Goal: Task Accomplishment & Management: Use online tool/utility

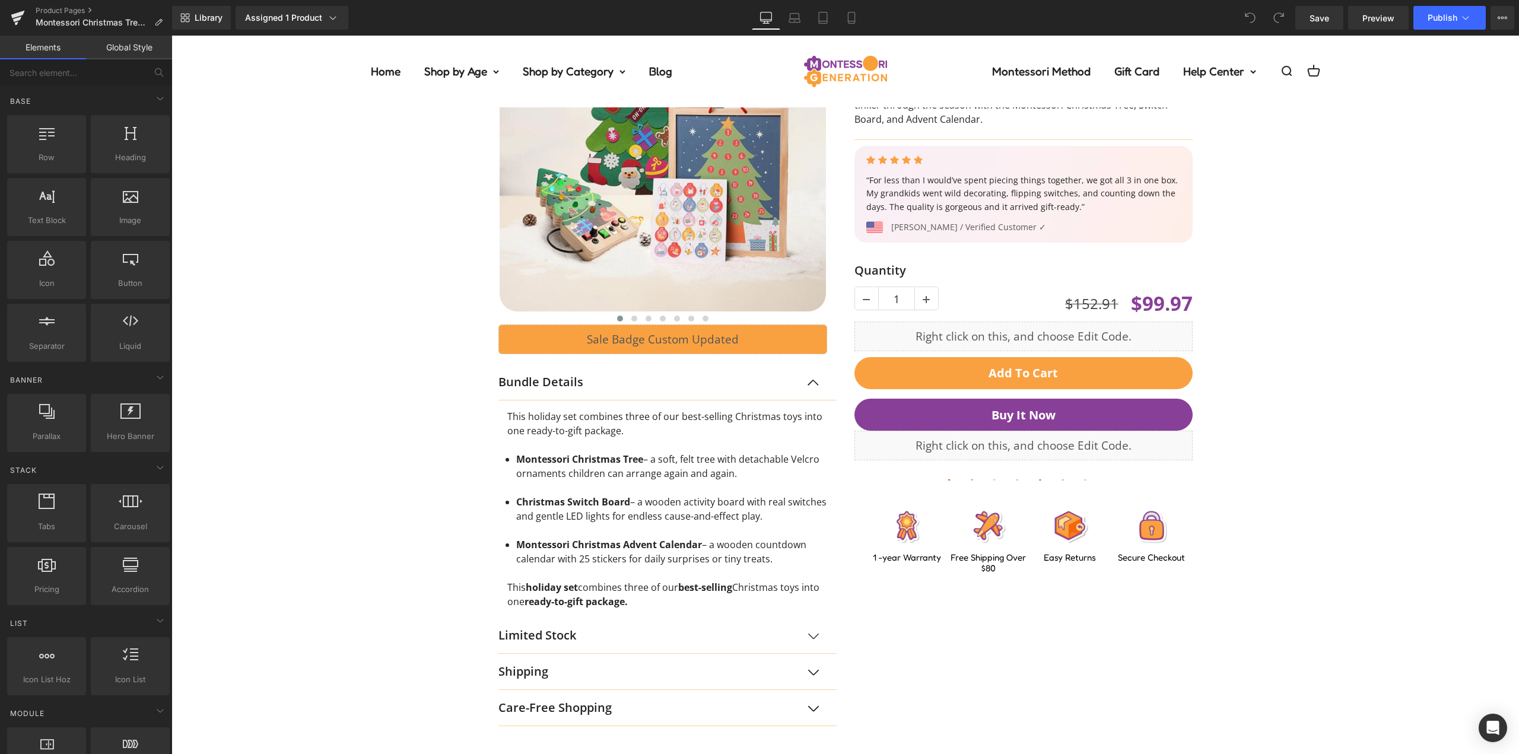
scroll to position [297, 0]
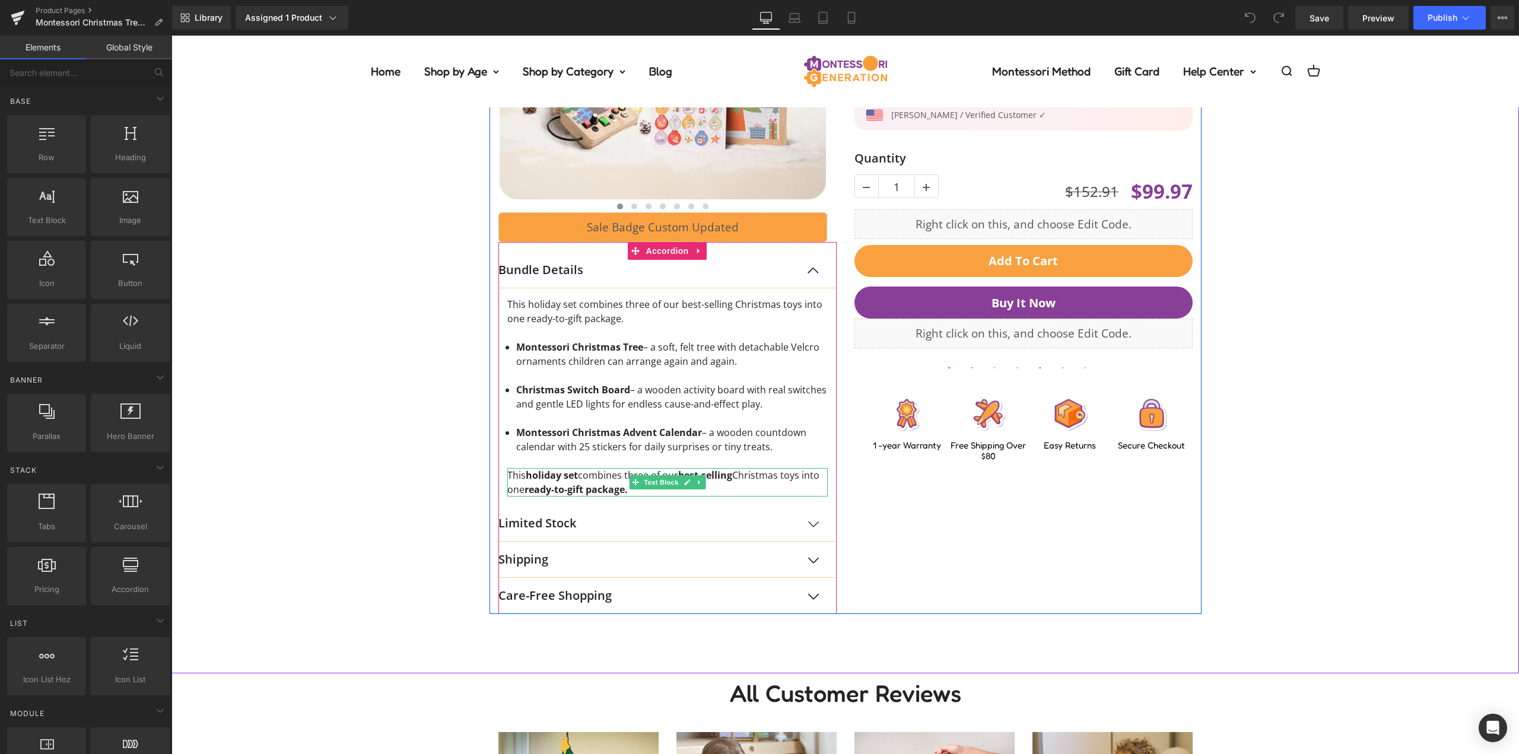
click at [594, 474] on span "This holiday set combines three of our best-selling Christmas toys into one rea…" at bounding box center [663, 482] width 312 height 27
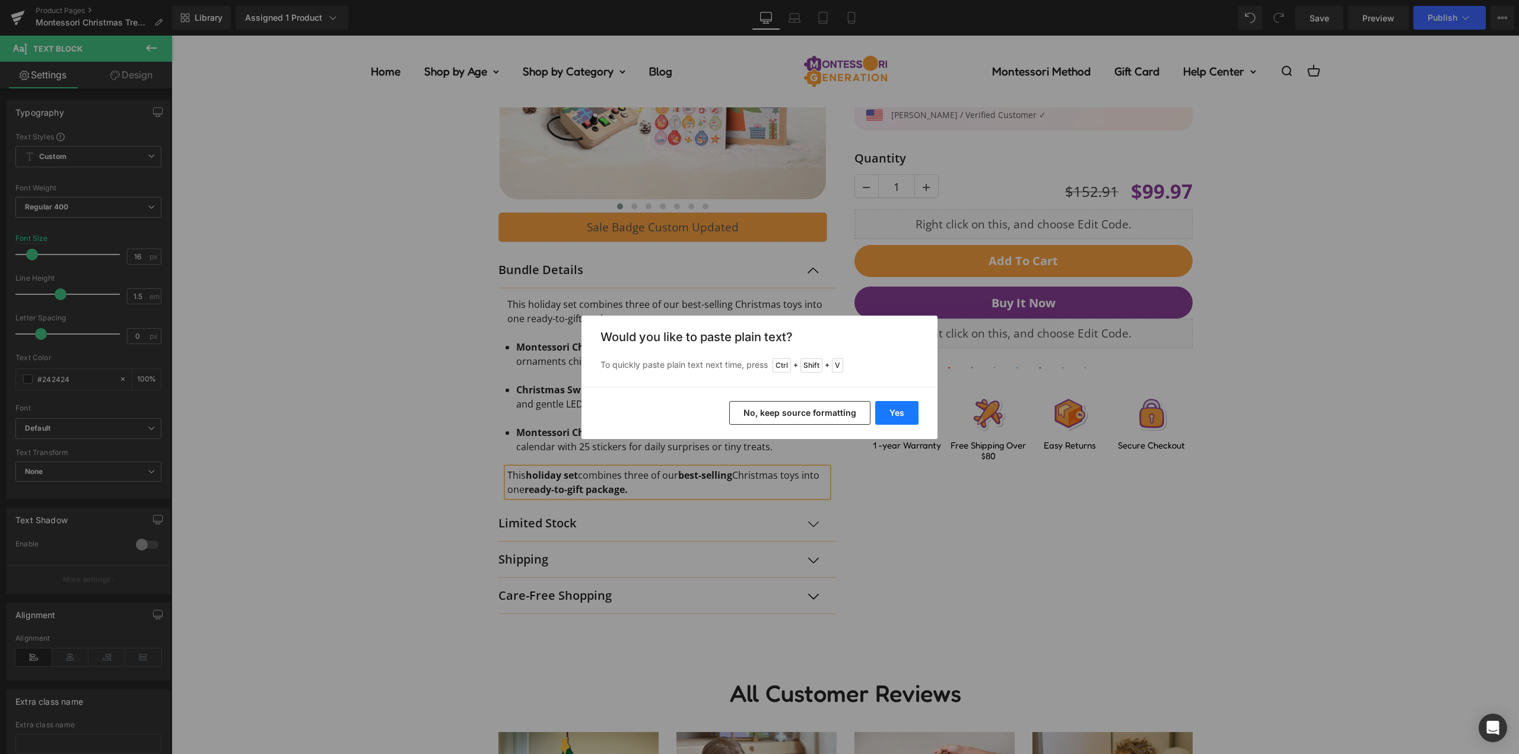
click at [895, 413] on button "Yes" at bounding box center [896, 413] width 43 height 24
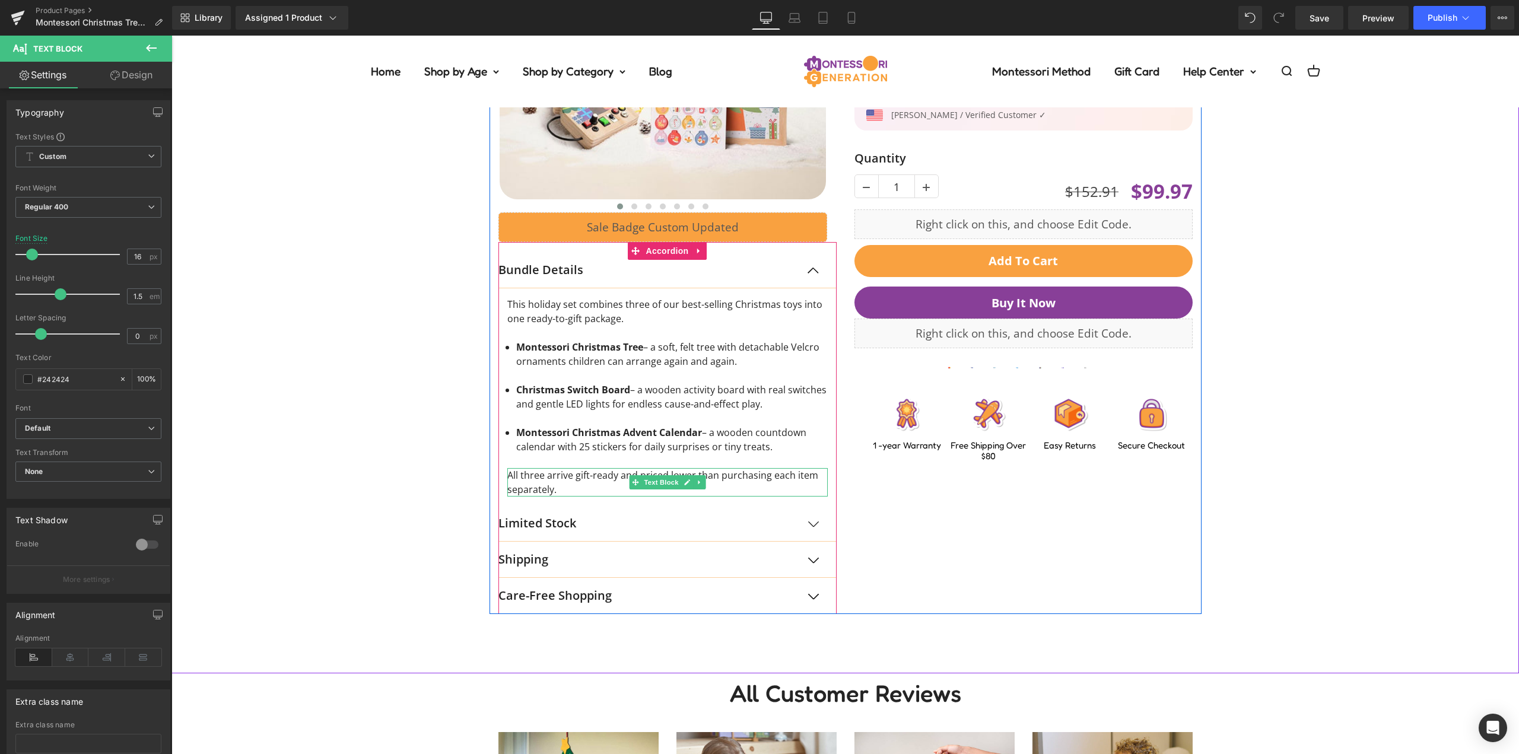
click at [584, 476] on div "All three arrive gift-ready and priced lower than purchasing each item separate…" at bounding box center [667, 482] width 320 height 28
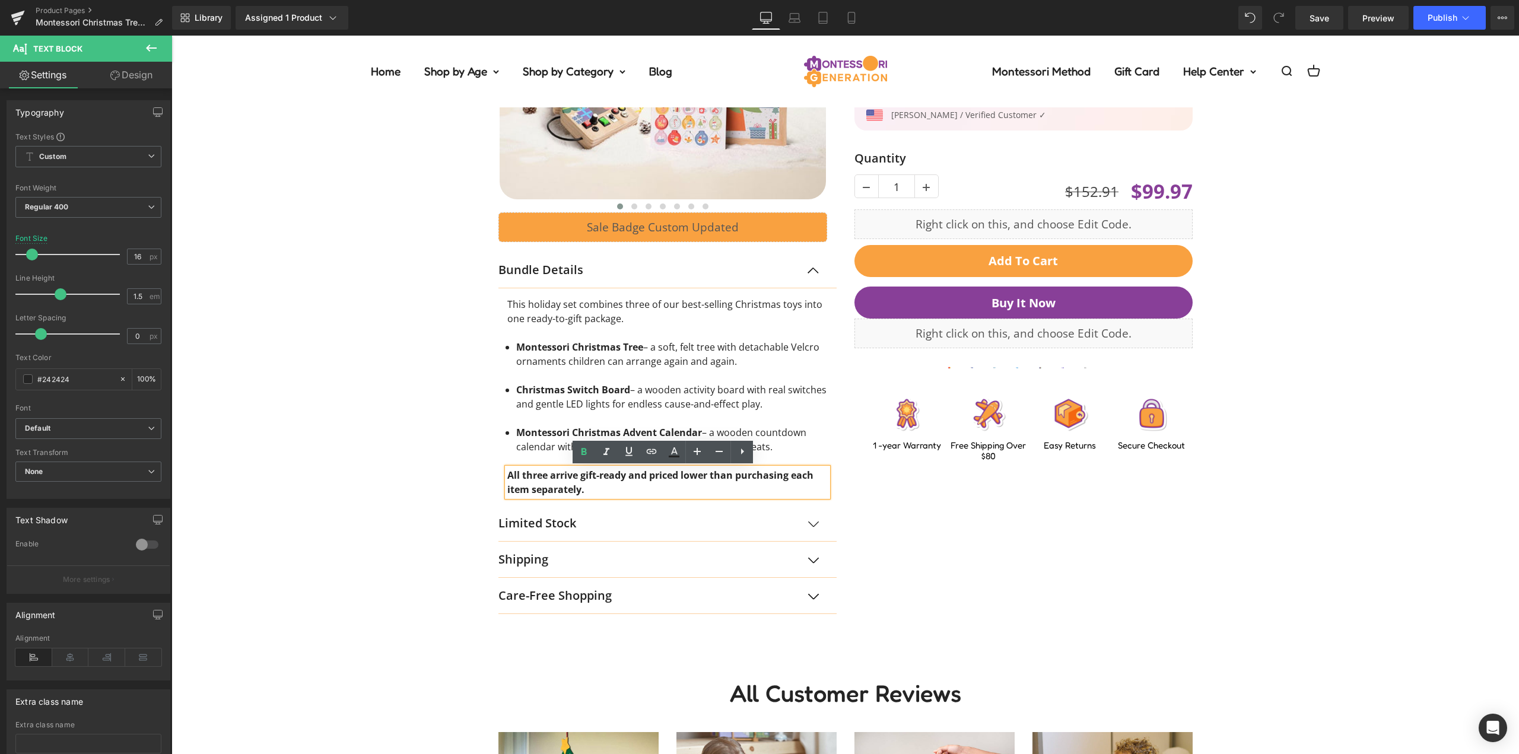
click at [407, 475] on div "‹ ›" at bounding box center [844, 229] width 1335 height 769
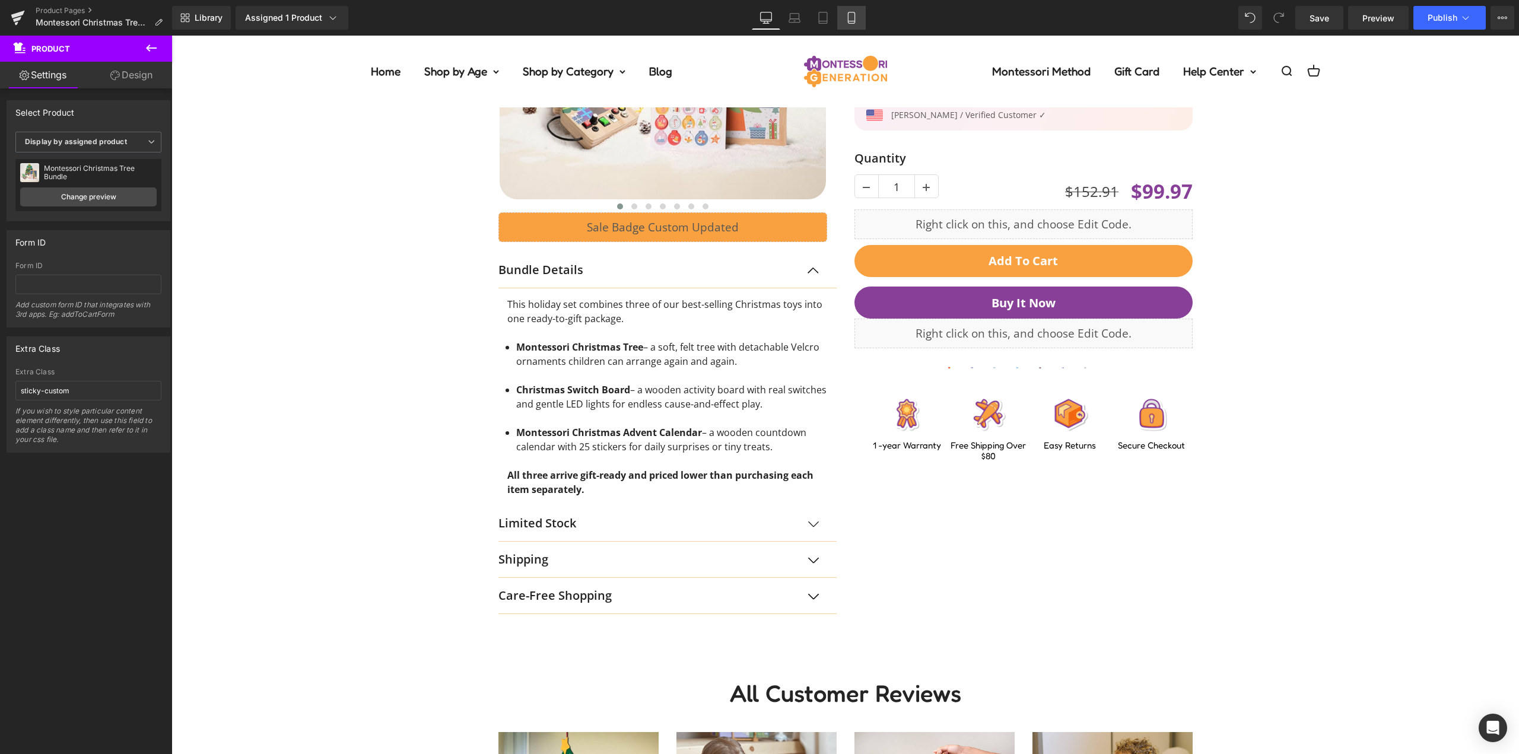
click at [861, 18] on link "Mobile" at bounding box center [851, 18] width 28 height 24
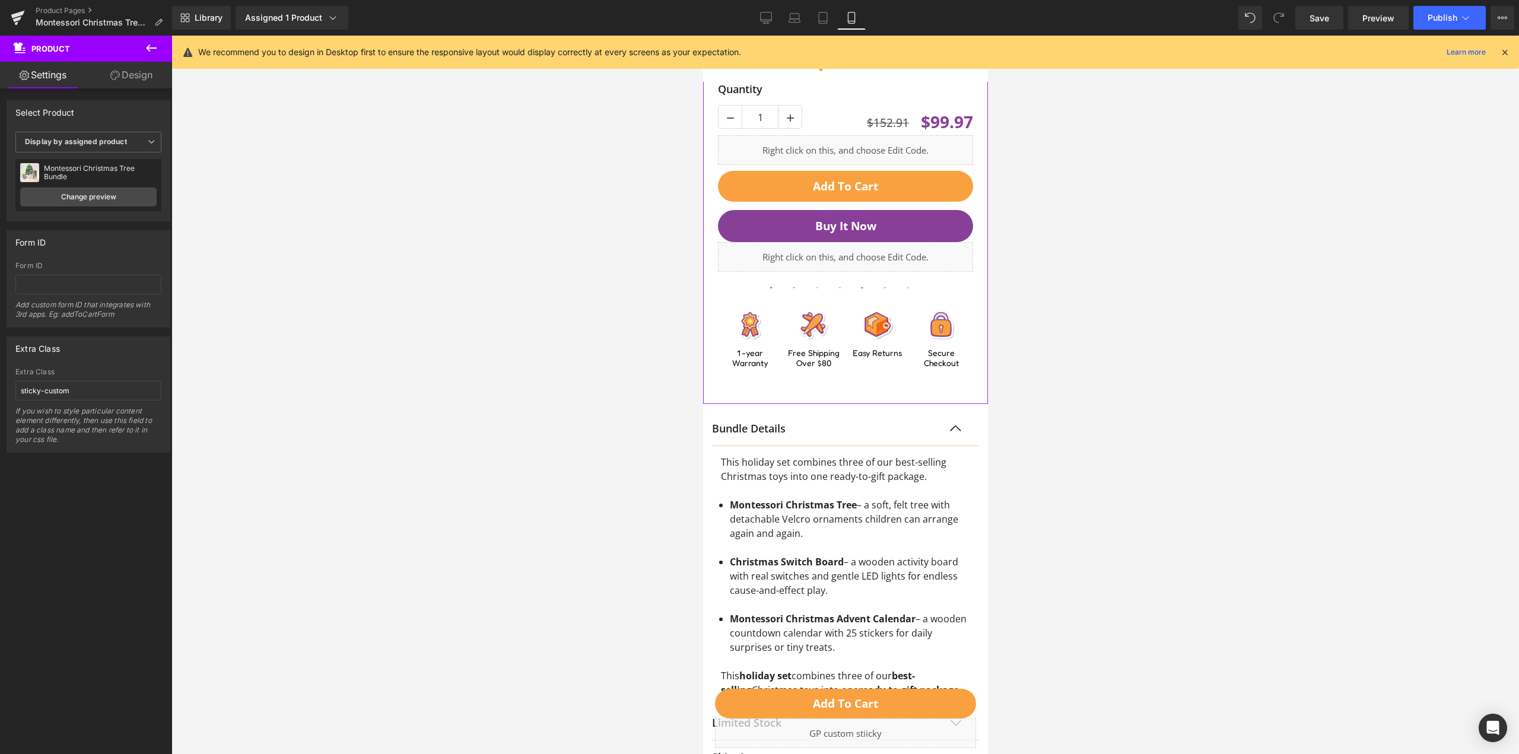
scroll to position [890, 0]
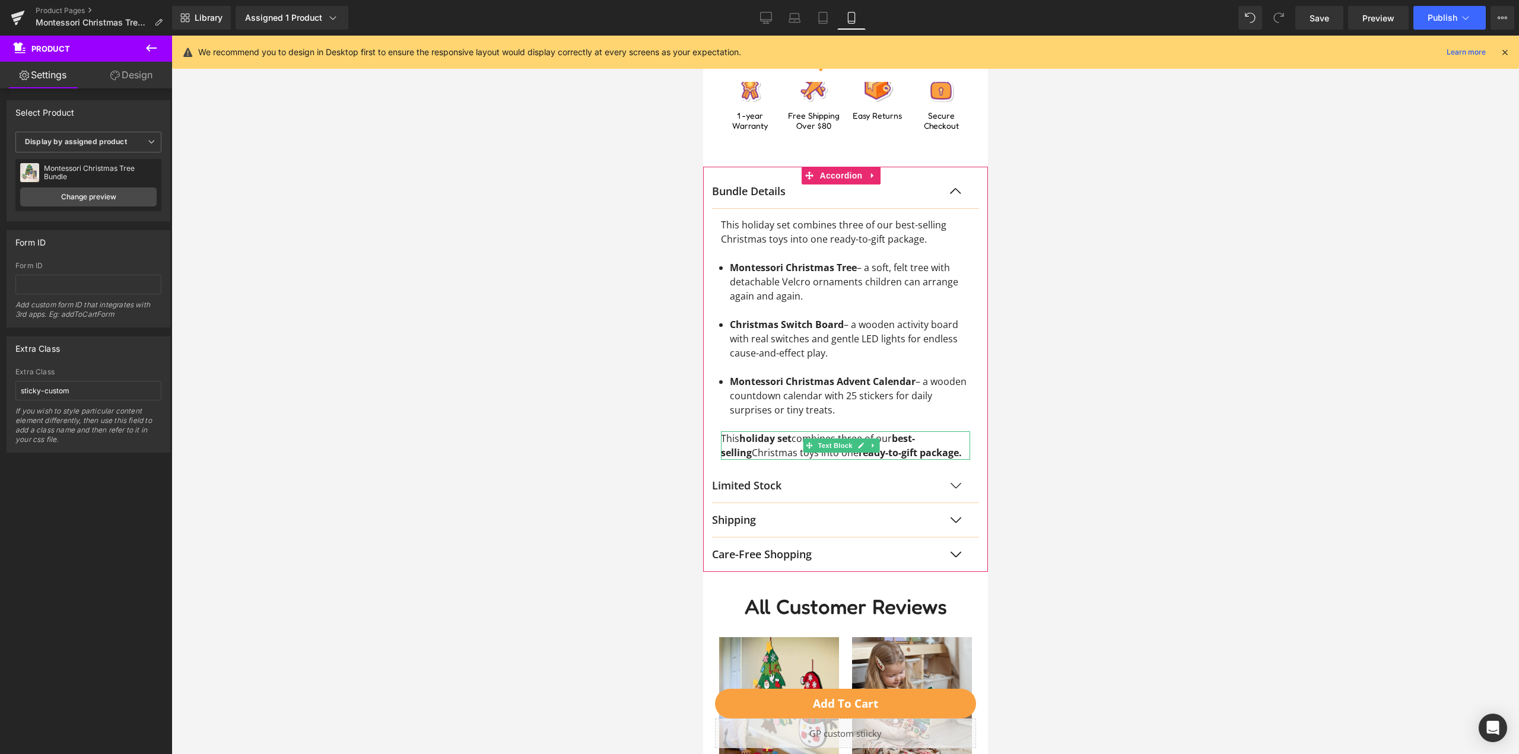
click at [796, 449] on span "This holiday set combines three of our best-selling Christmas toys into one rea…" at bounding box center [840, 445] width 241 height 27
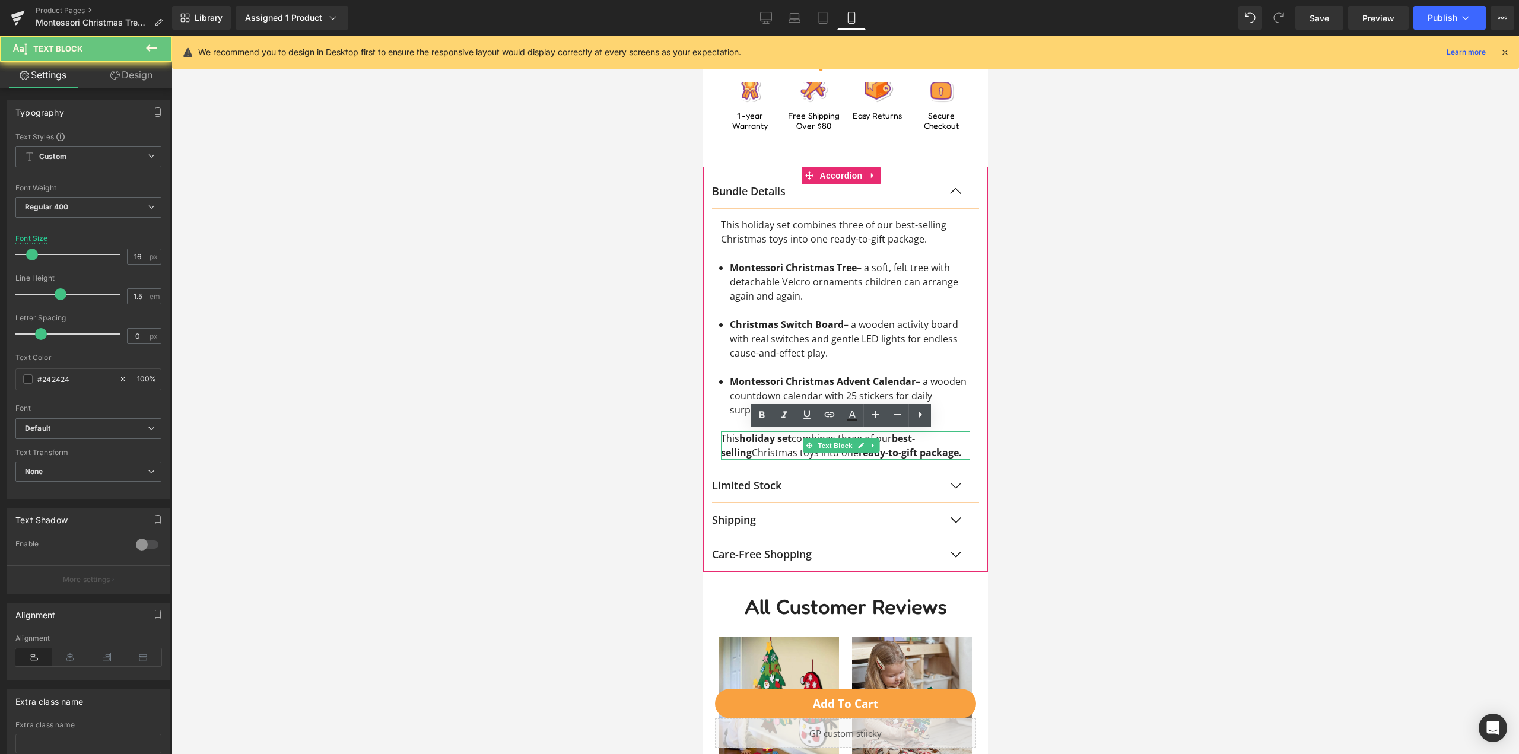
click at [796, 449] on span "This holiday set combines three of our best-selling Christmas toys into one rea…" at bounding box center [840, 445] width 241 height 27
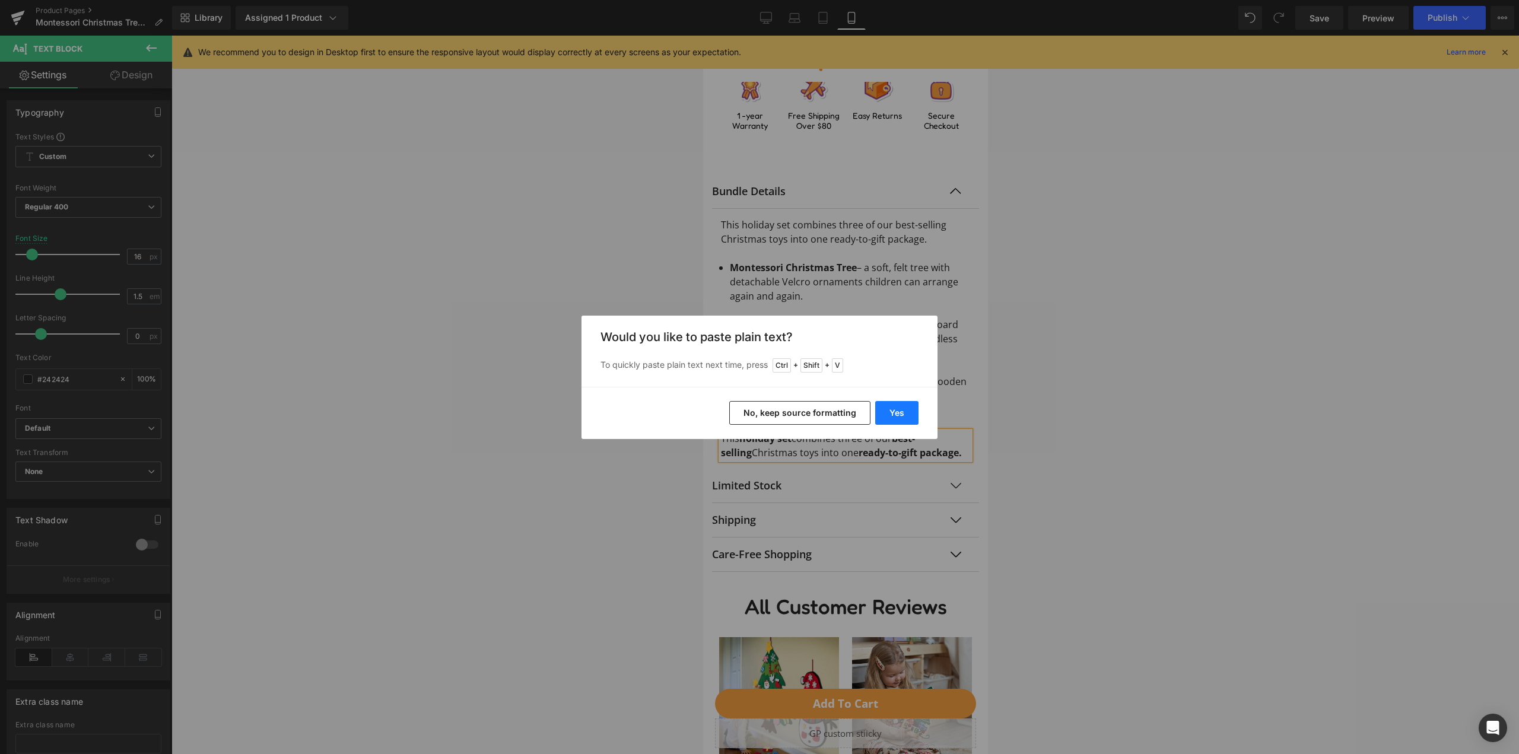
click at [910, 414] on button "Yes" at bounding box center [896, 413] width 43 height 24
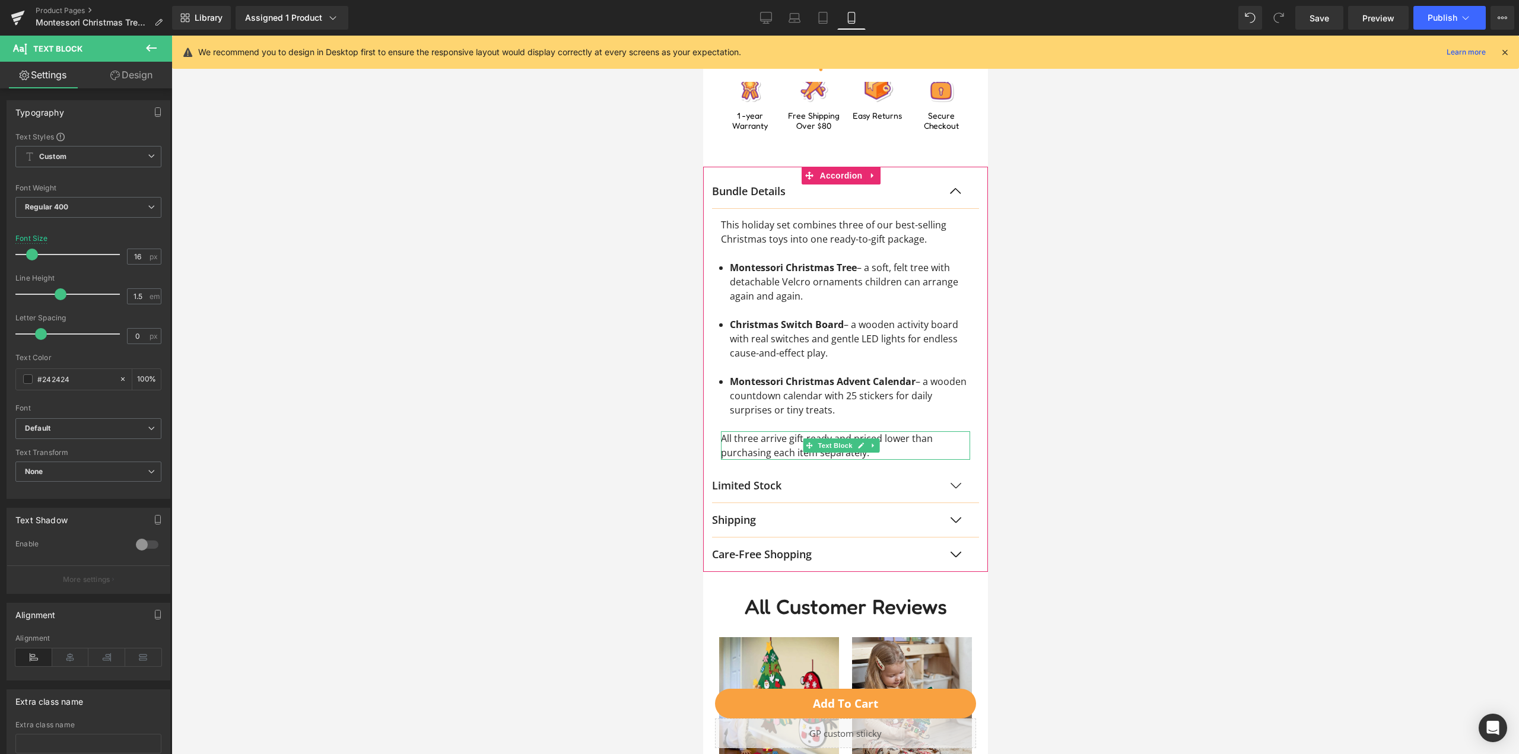
click at [789, 435] on div "All three arrive gift-ready and priced lower than purchasing each item separate…" at bounding box center [844, 445] width 249 height 28
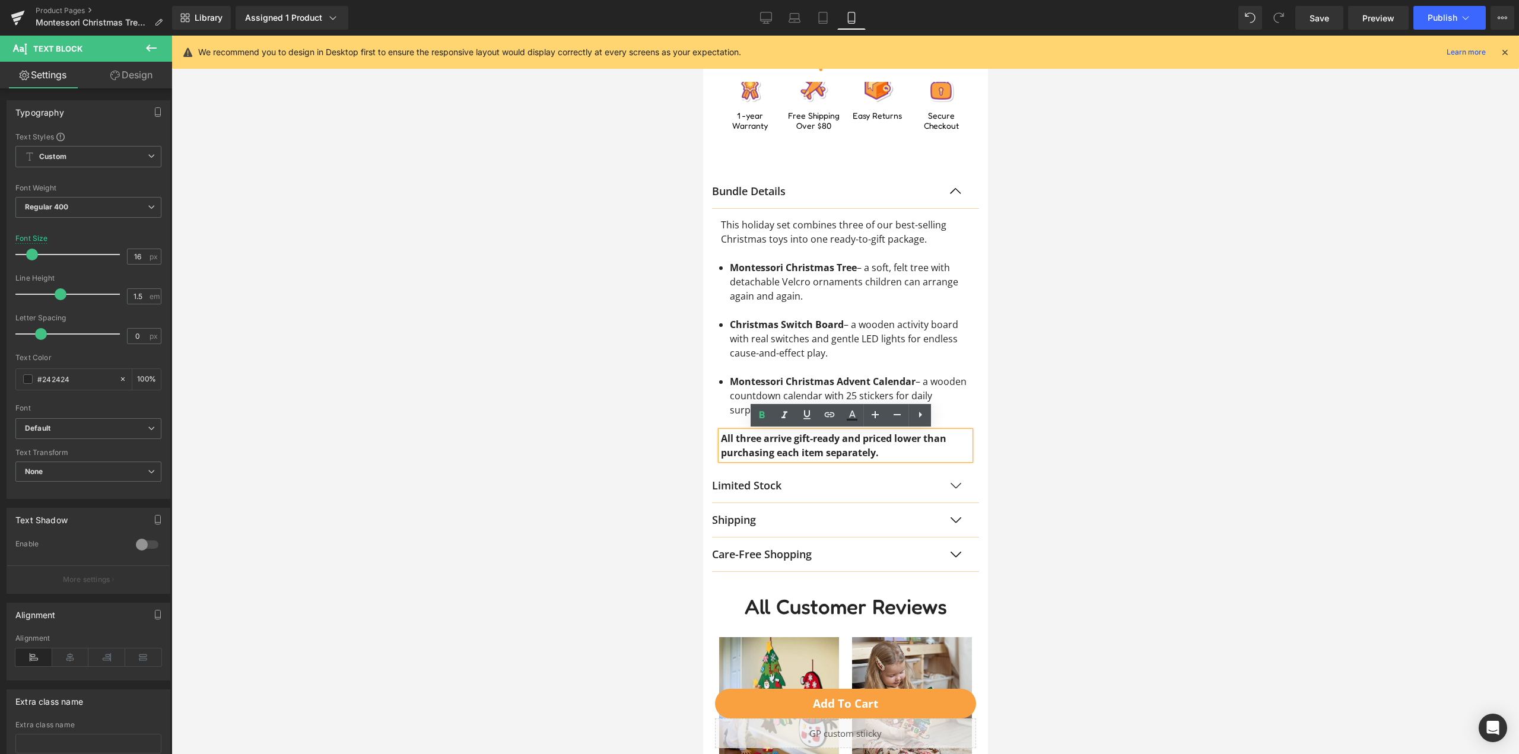
click at [962, 416] on article "This holiday set combines three of our best-selling Christmas toys into one rea…" at bounding box center [844, 339] width 267 height 260
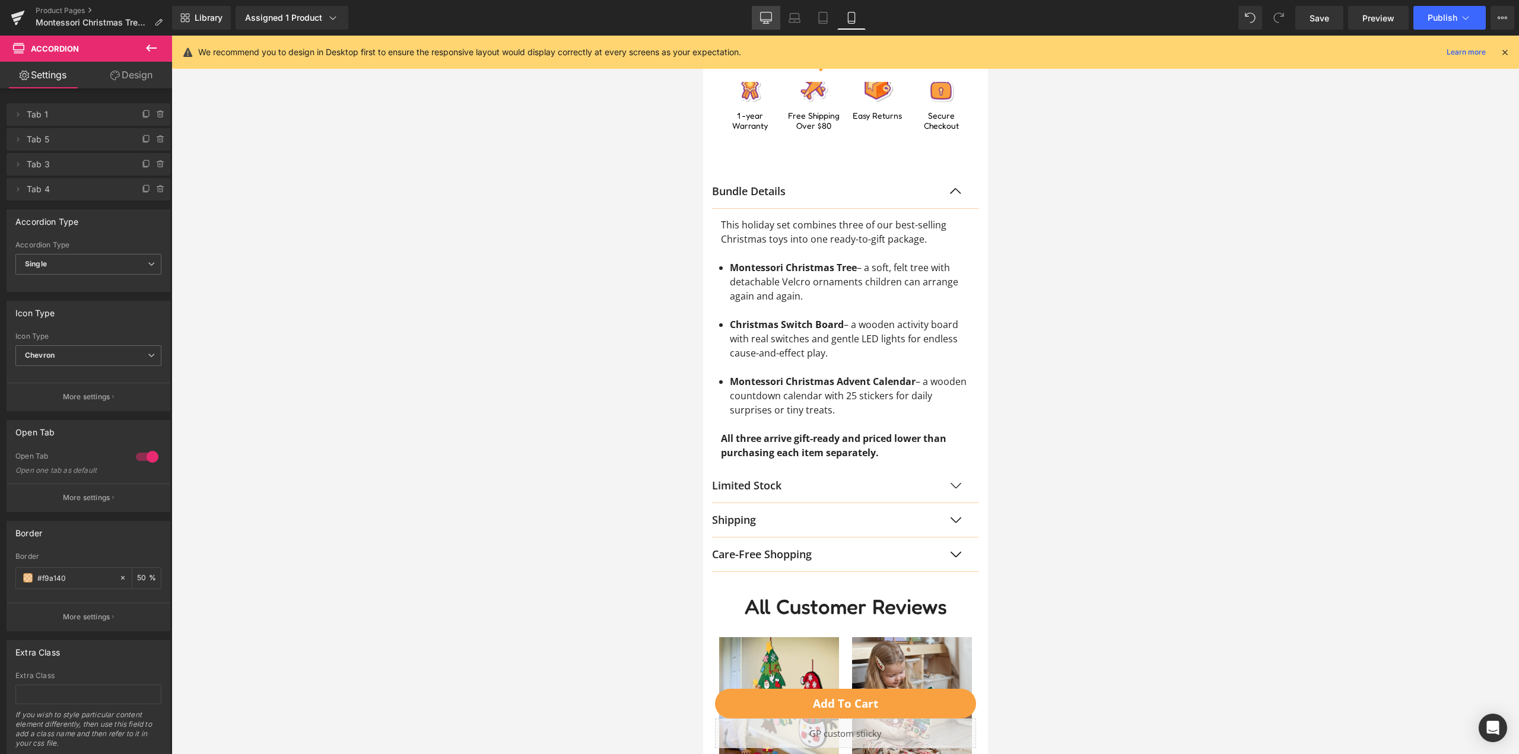
click at [757, 19] on link "Desktop" at bounding box center [766, 18] width 28 height 24
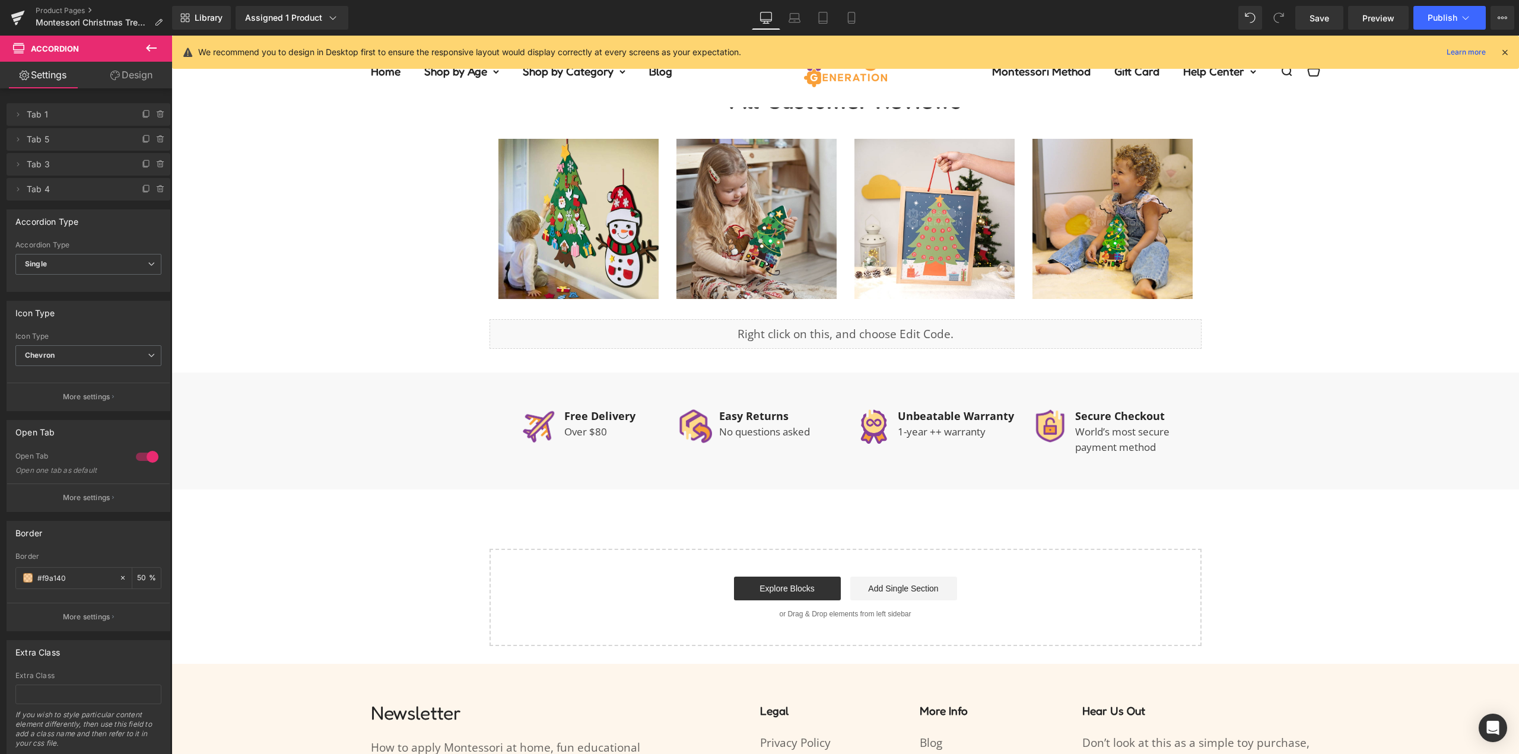
scroll to position [0, 0]
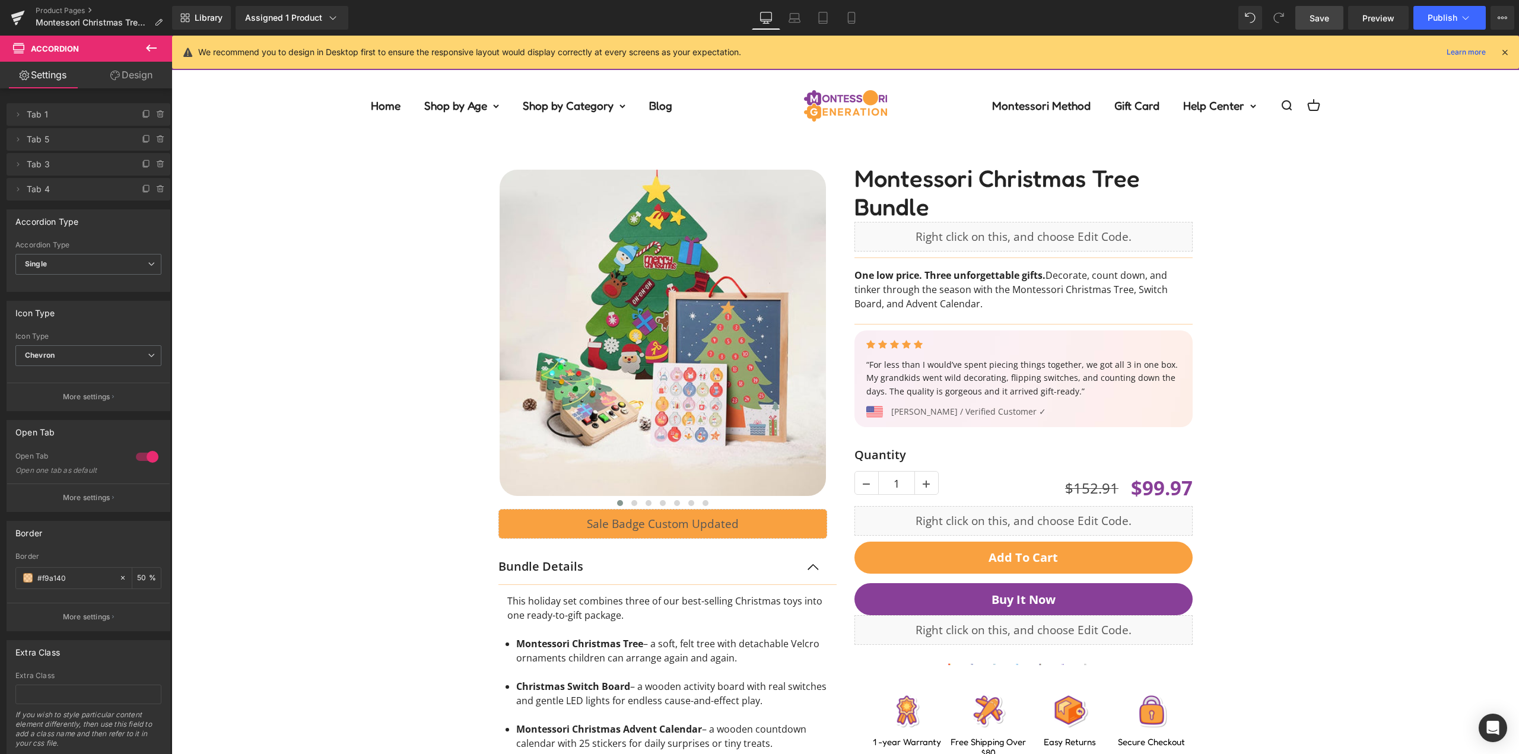
click at [1328, 14] on span "Save" at bounding box center [1319, 18] width 20 height 12
click at [1460, 20] on icon at bounding box center [1465, 18] width 12 height 12
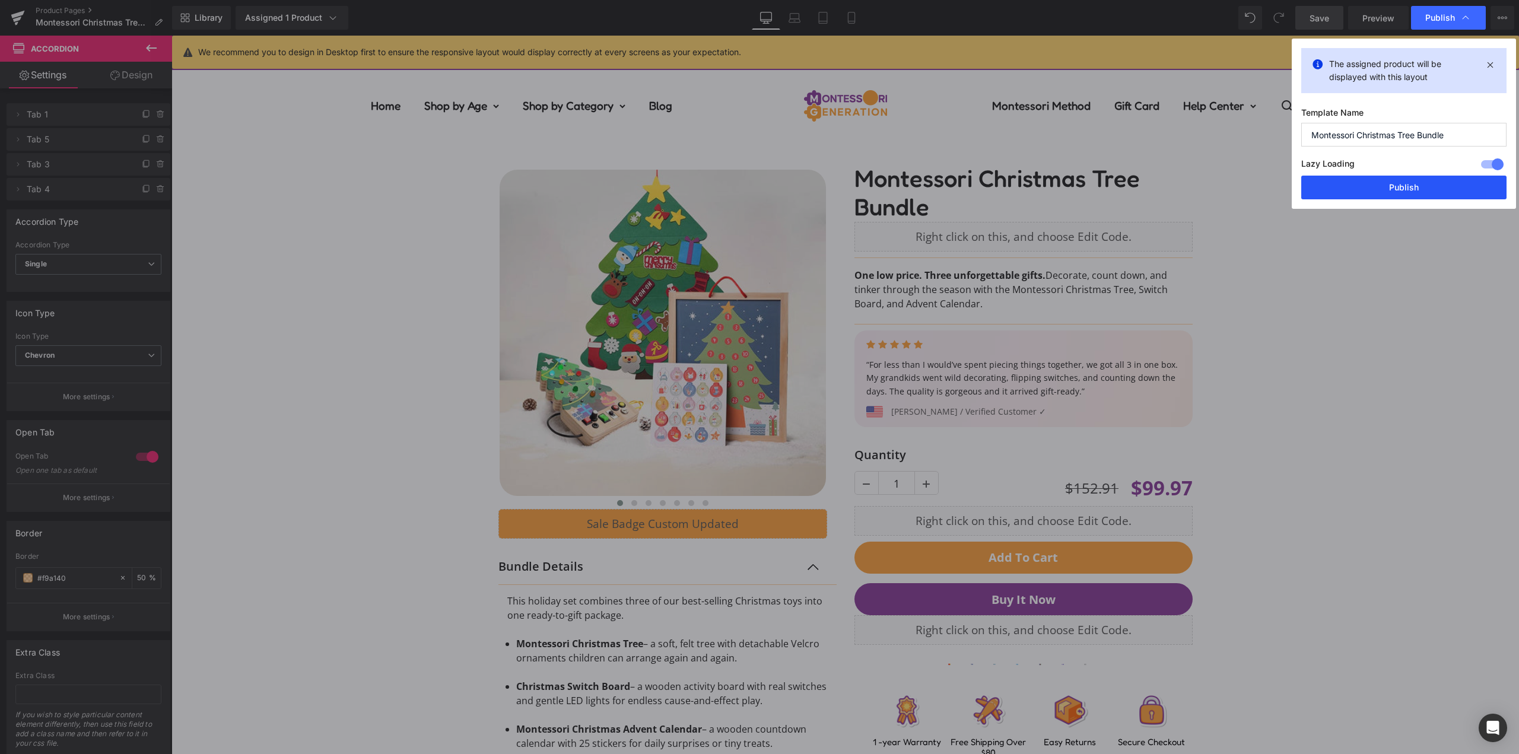
click at [1415, 184] on button "Publish" at bounding box center [1403, 188] width 205 height 24
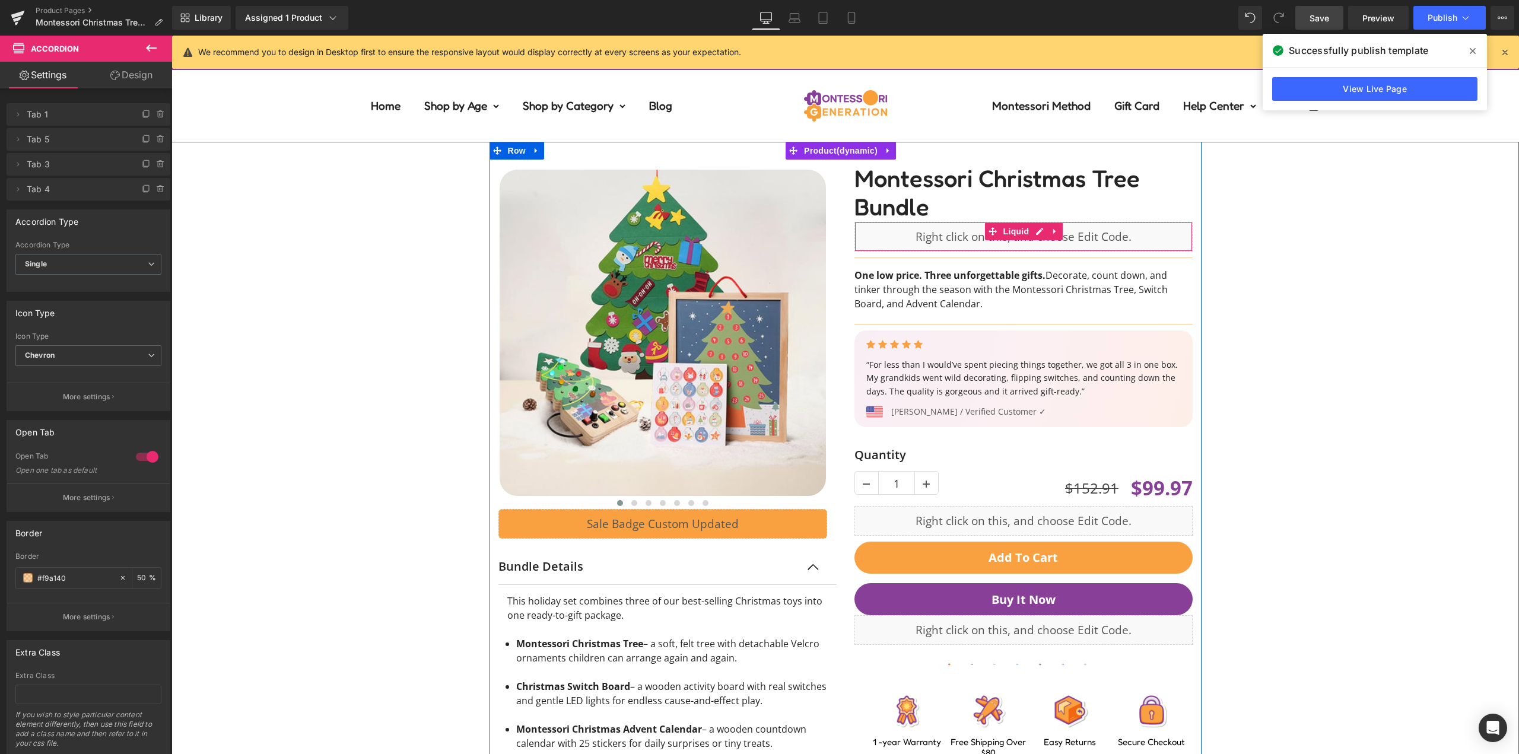
click at [1286, 199] on div "‹ ›" at bounding box center [844, 526] width 1335 height 769
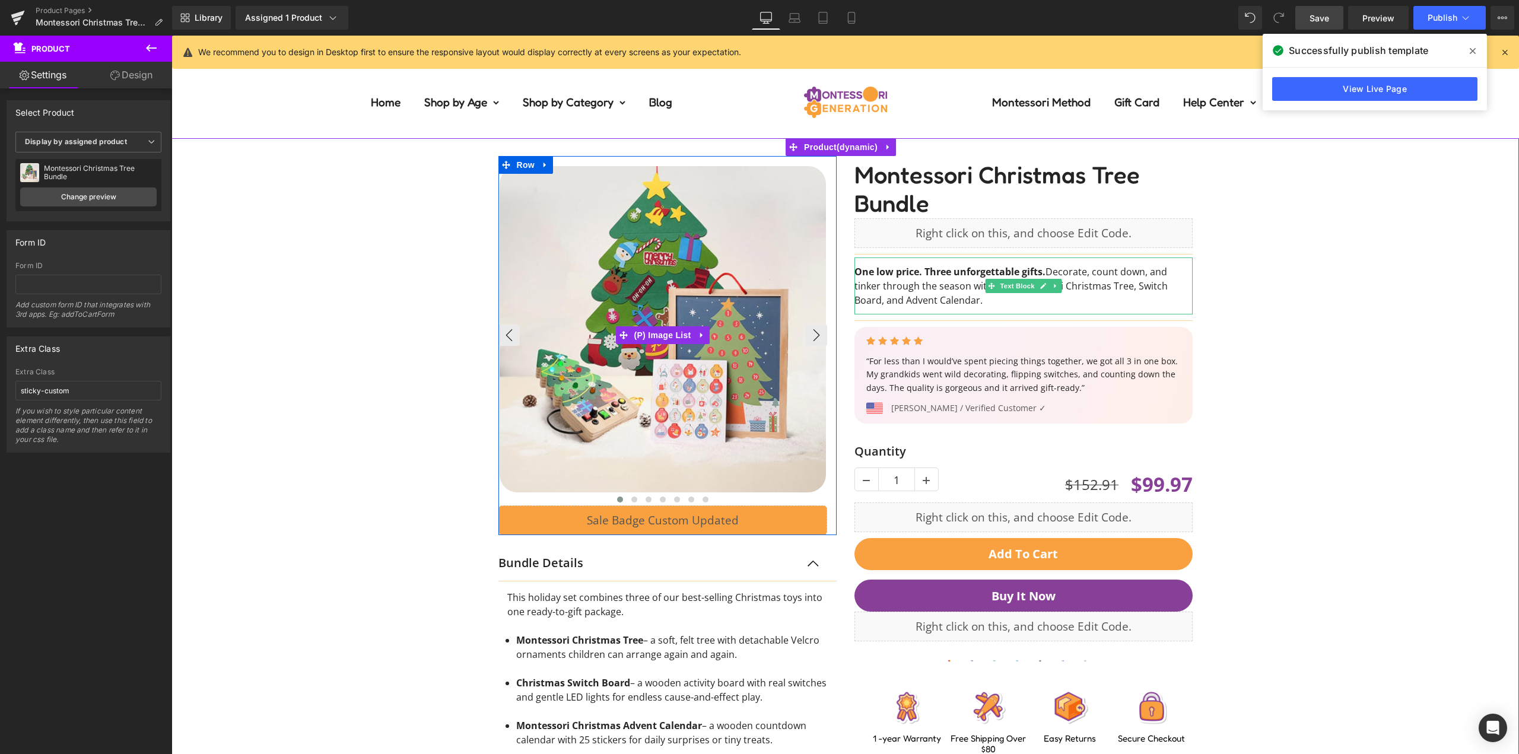
scroll to position [237, 0]
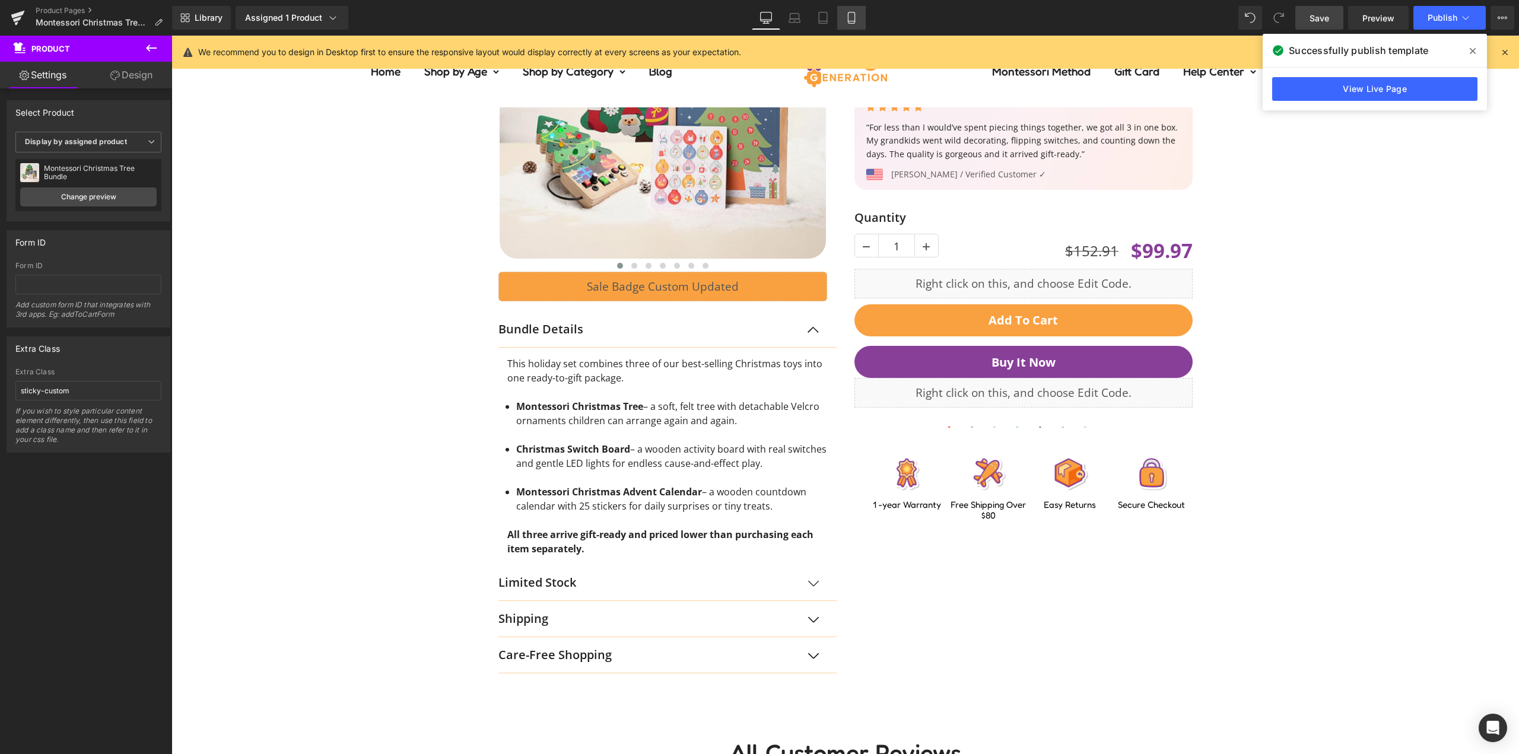
click at [851, 18] on icon at bounding box center [851, 18] width 12 height 12
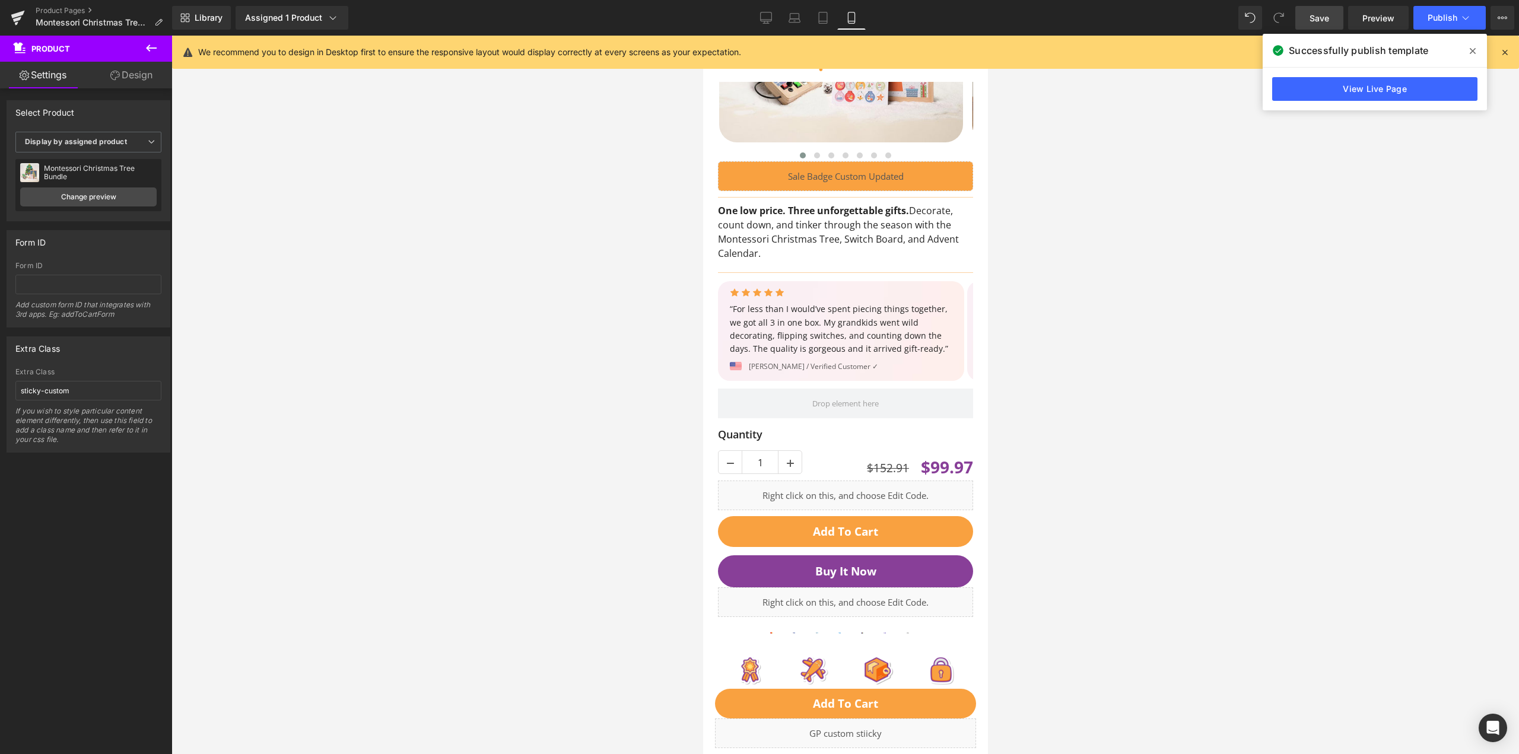
scroll to position [297, 0]
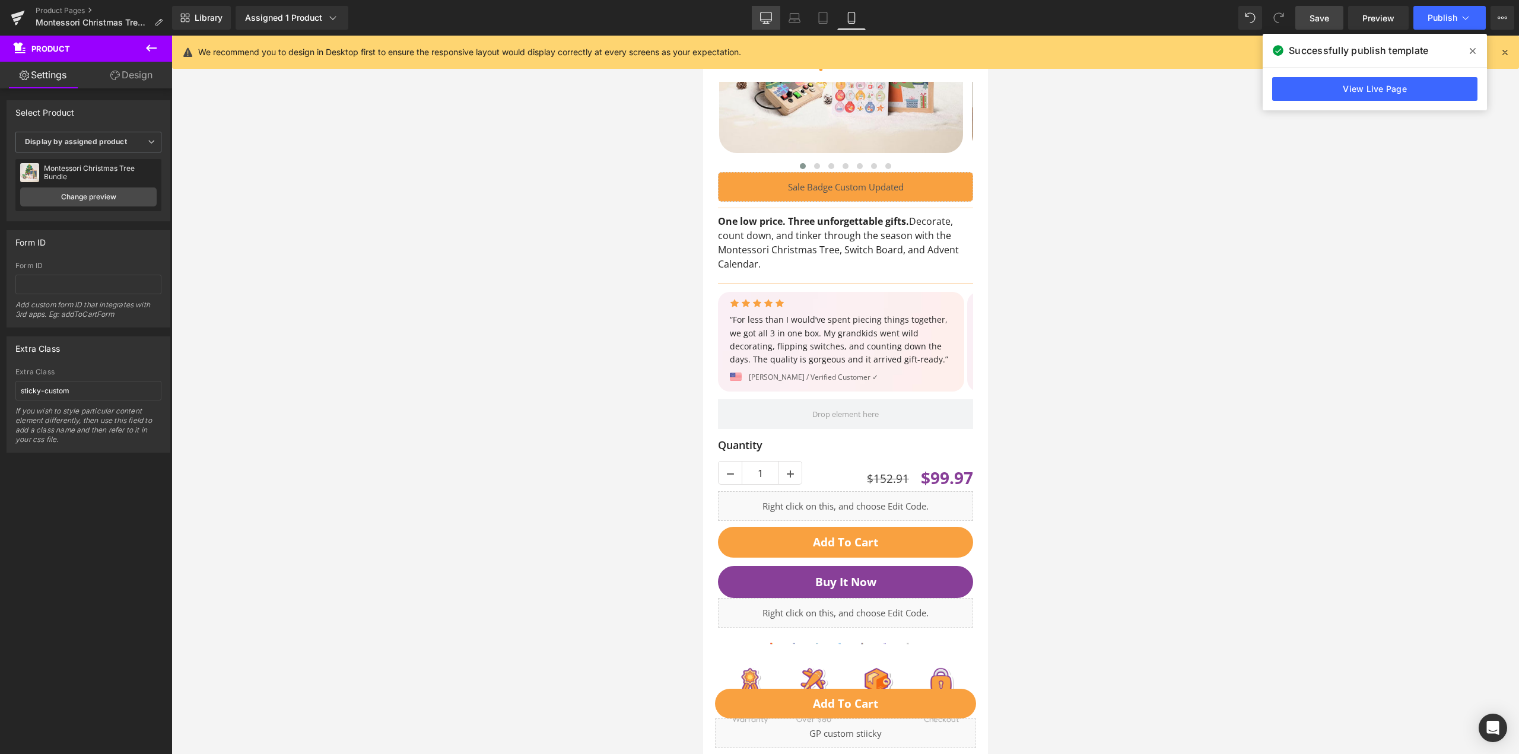
click at [780, 11] on link "Desktop" at bounding box center [766, 18] width 28 height 24
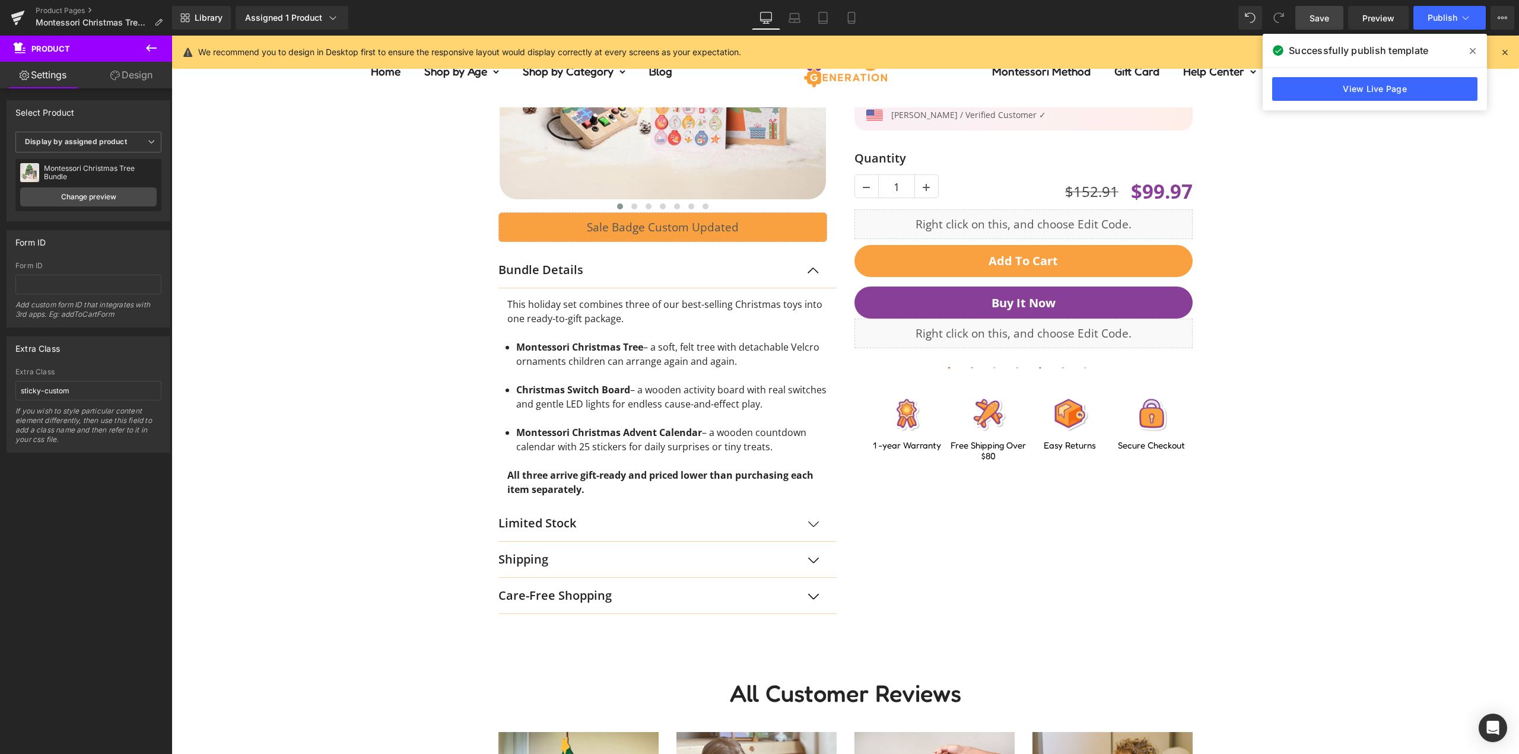
scroll to position [0, 0]
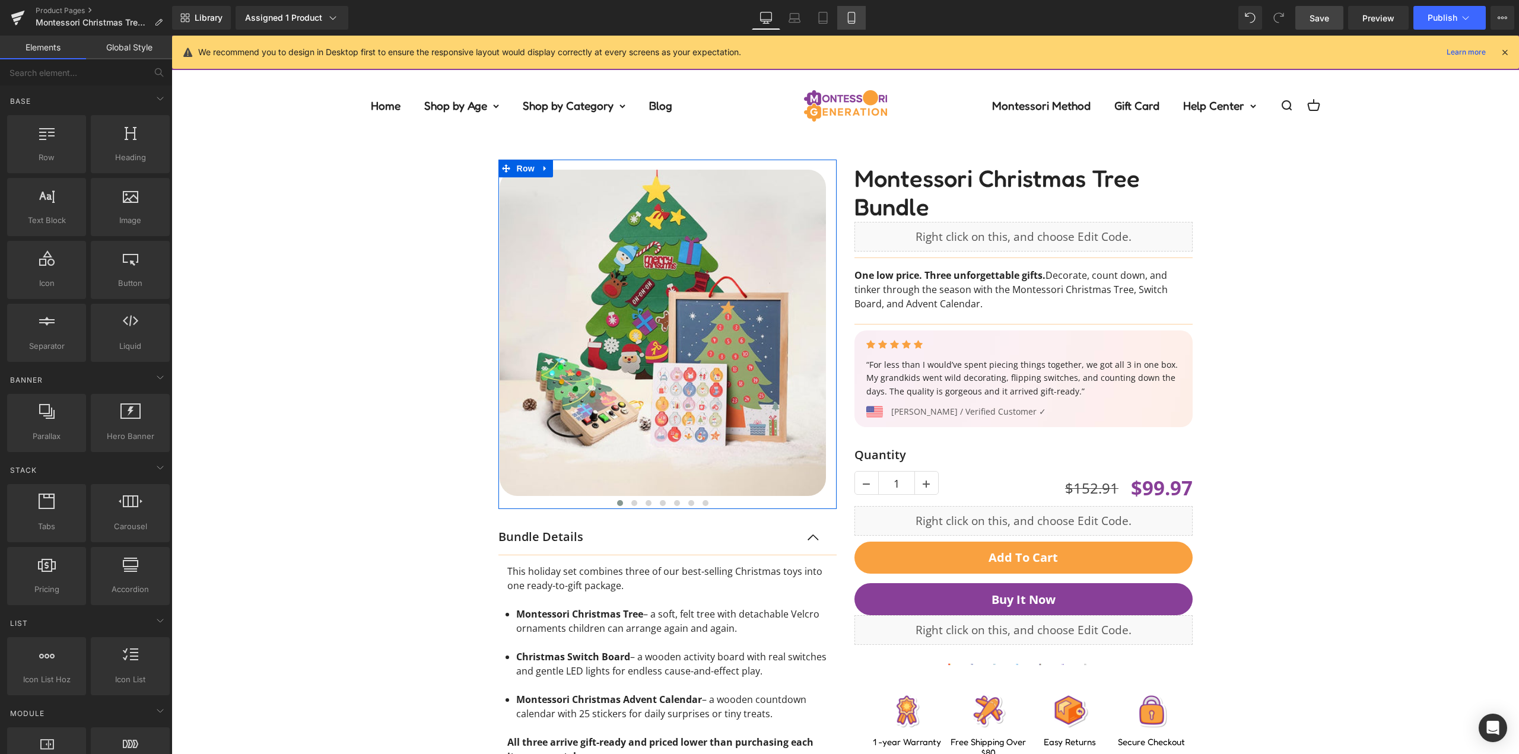
click at [844, 18] on link "Mobile" at bounding box center [851, 18] width 28 height 24
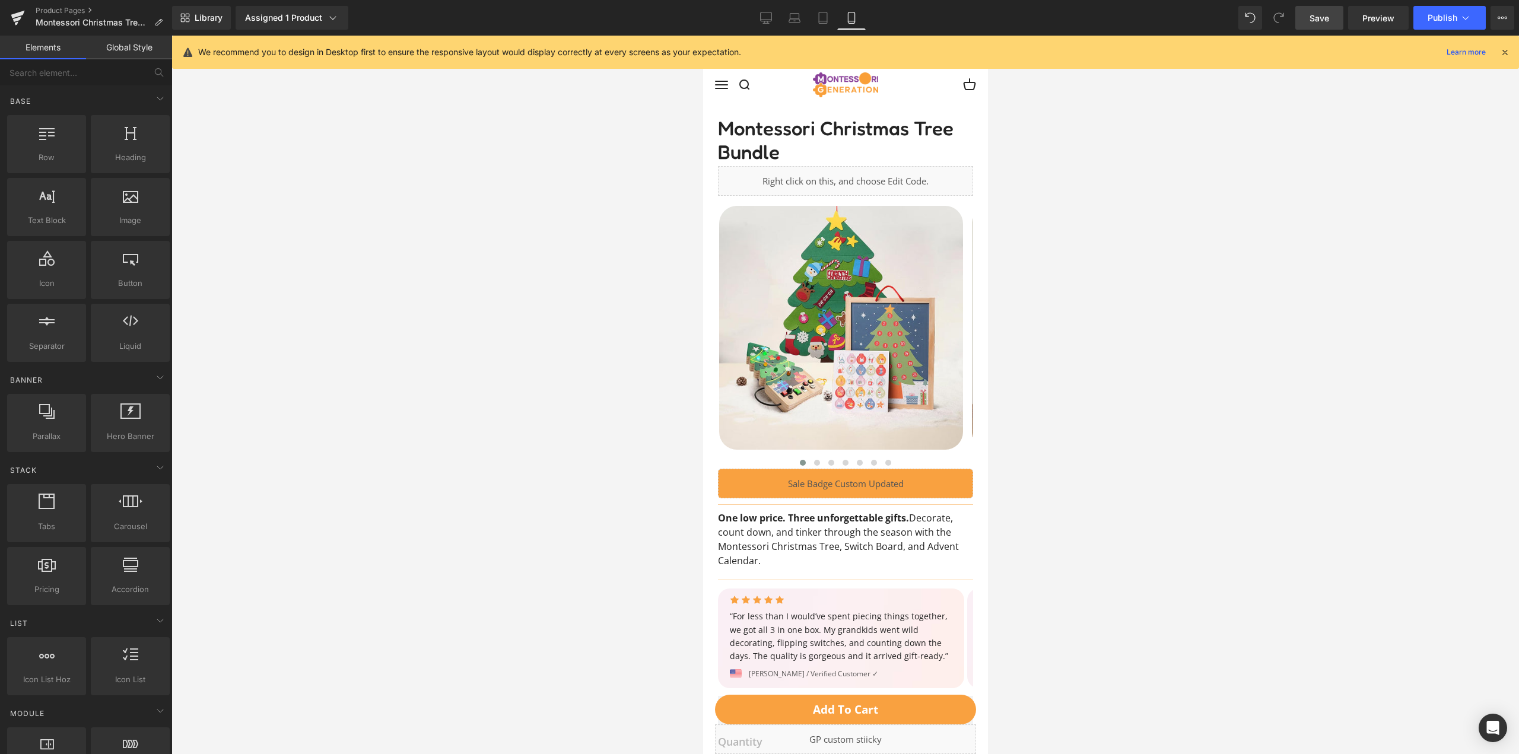
scroll to position [72, 0]
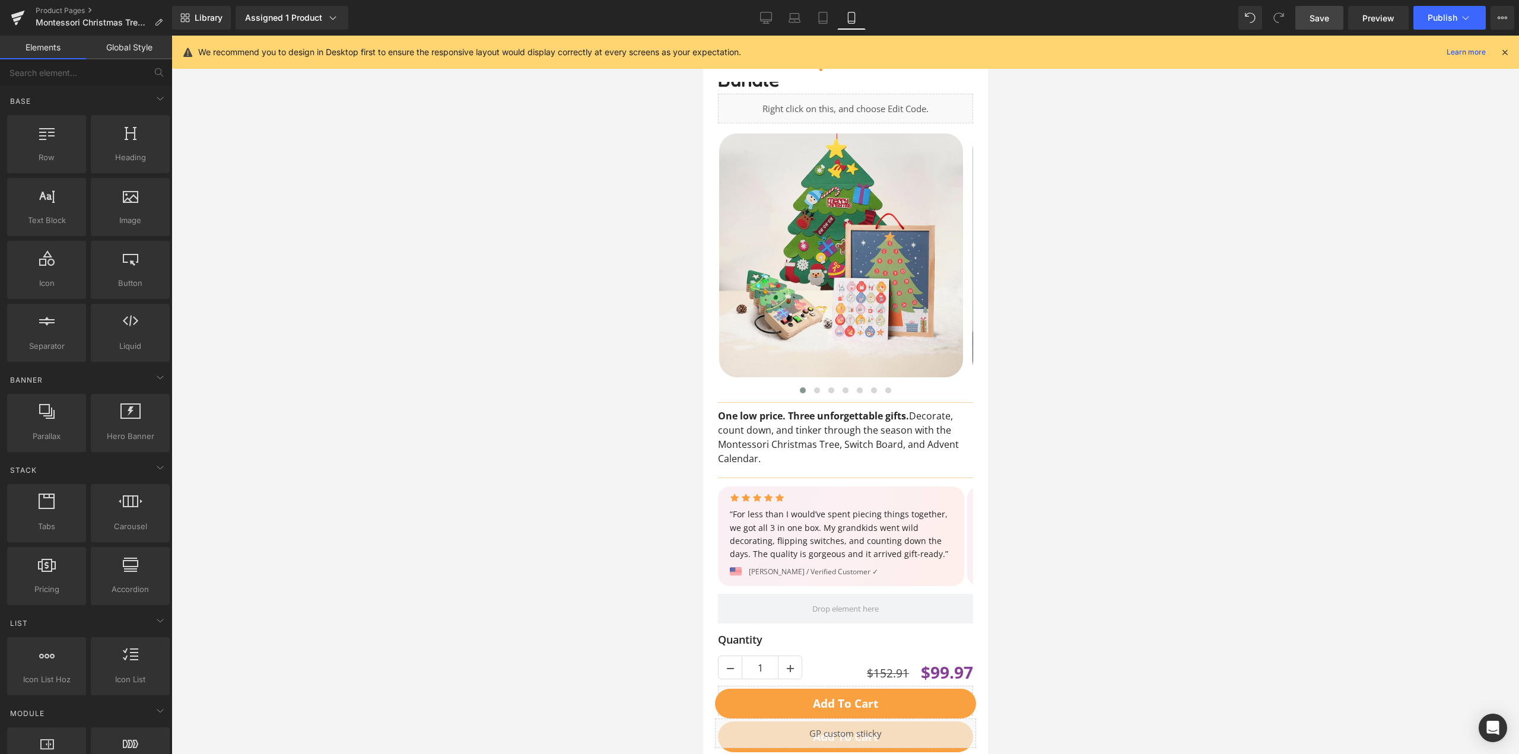
click at [1306, 12] on link "Save" at bounding box center [1319, 18] width 48 height 24
click at [1444, 22] on span "Publish" at bounding box center [1442, 17] width 30 height 9
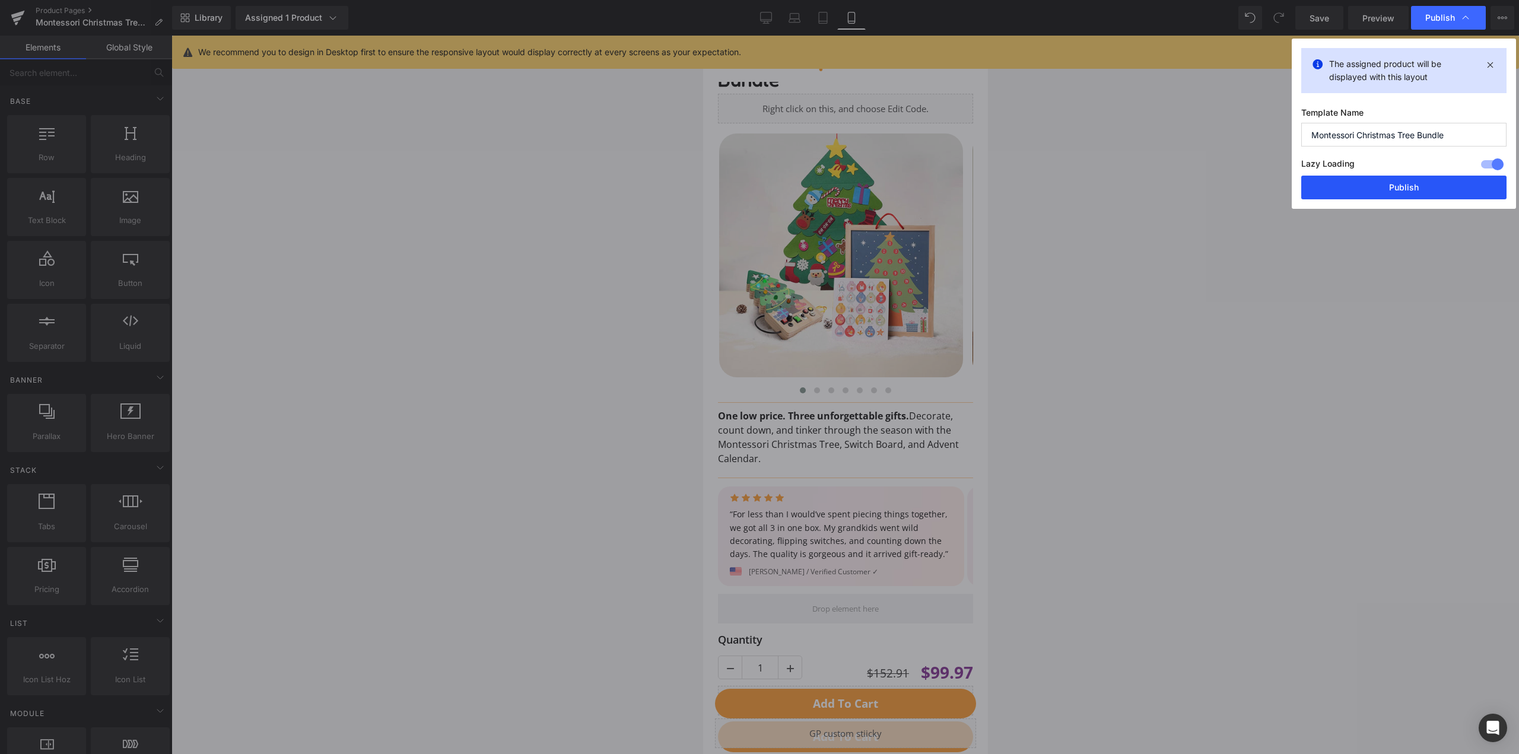
click at [1399, 184] on button "Publish" at bounding box center [1403, 188] width 205 height 24
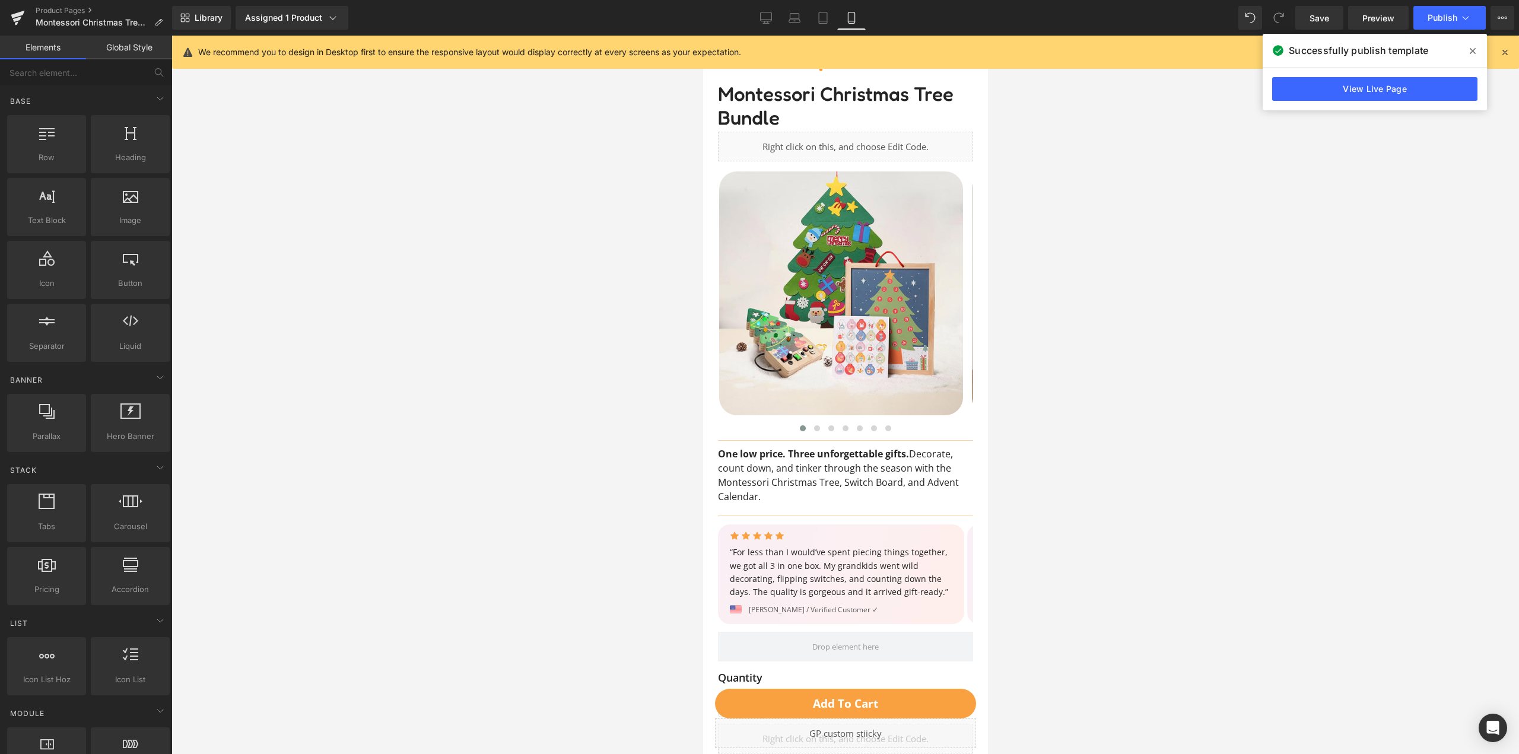
scroll to position [0, 0]
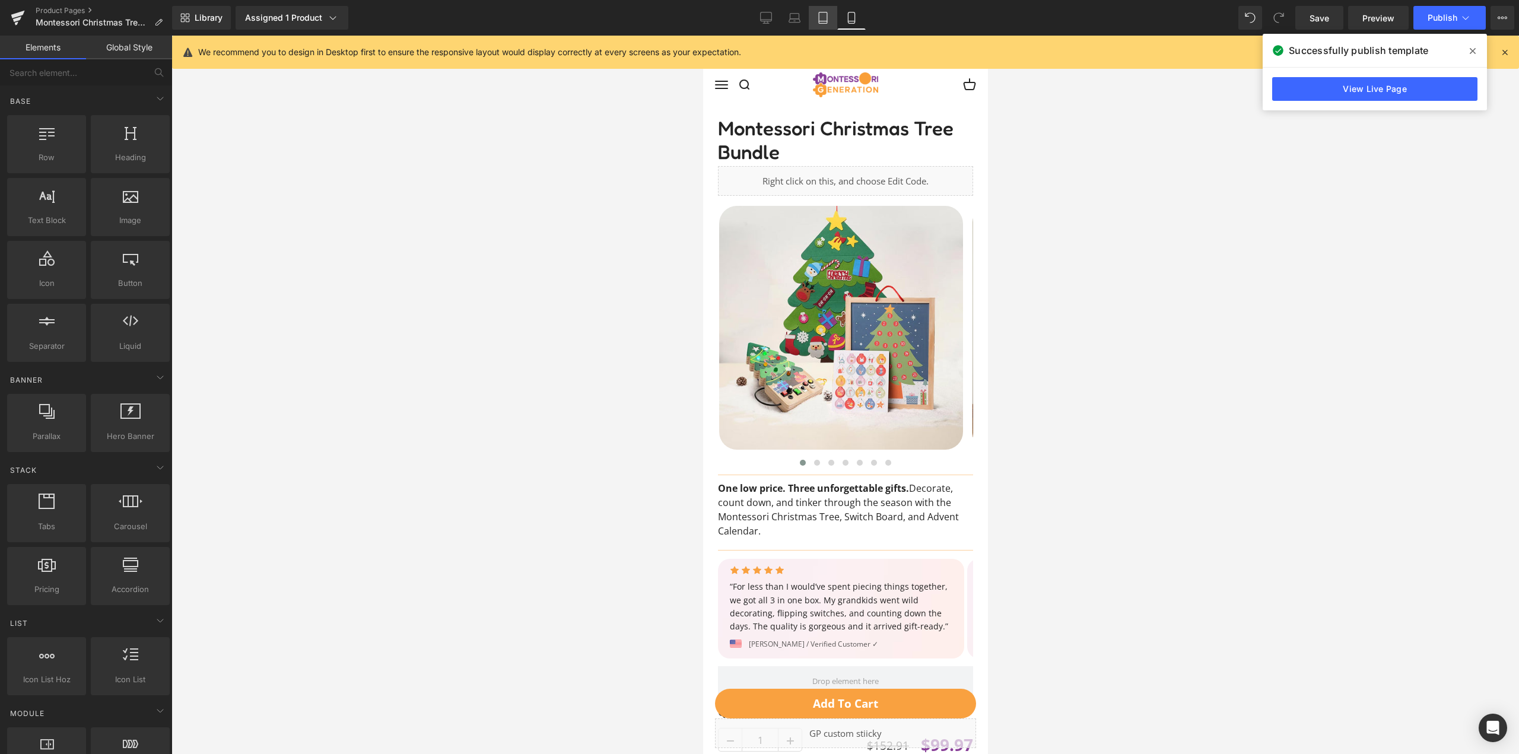
click at [819, 21] on icon at bounding box center [823, 17] width 8 height 11
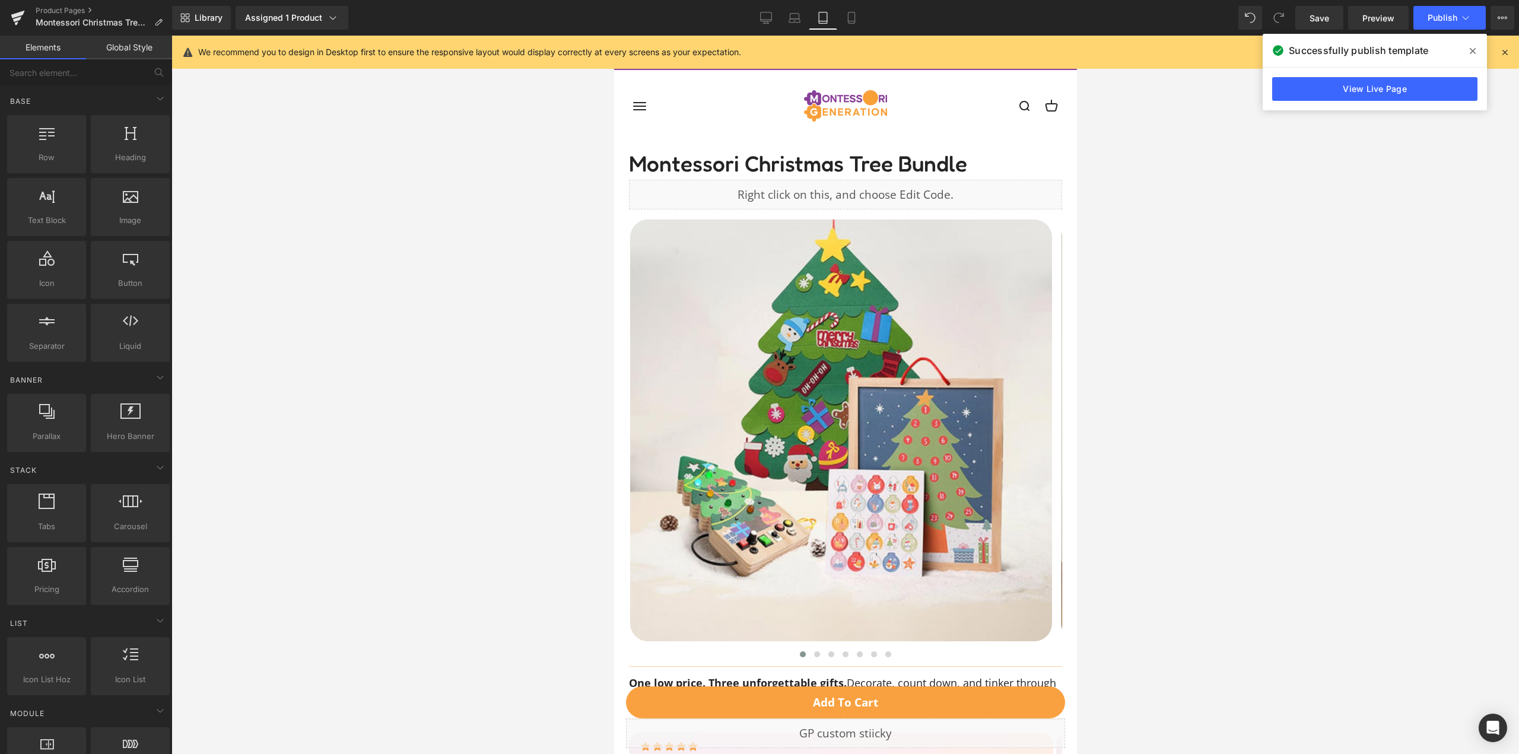
click at [851, 13] on icon at bounding box center [851, 18] width 12 height 12
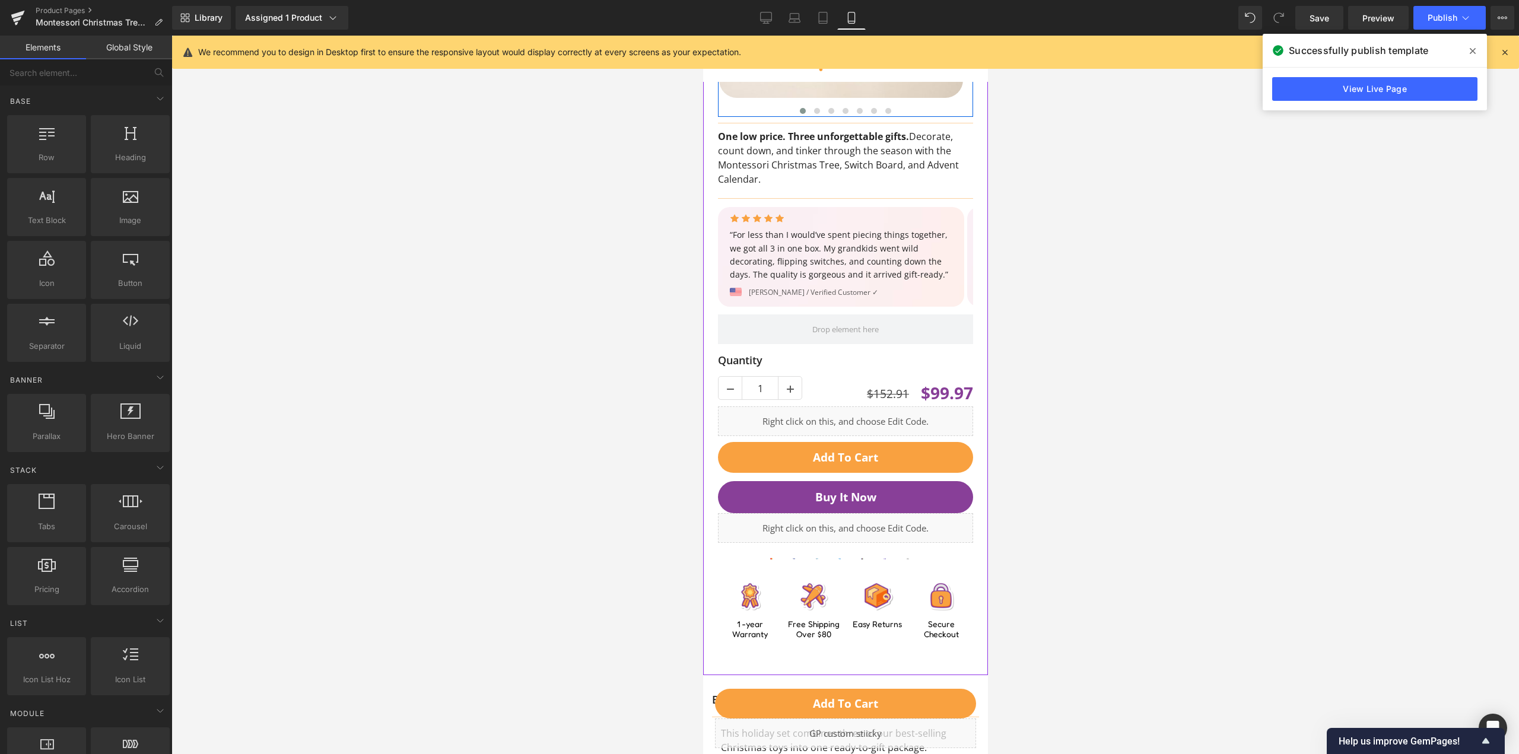
scroll to position [356, 0]
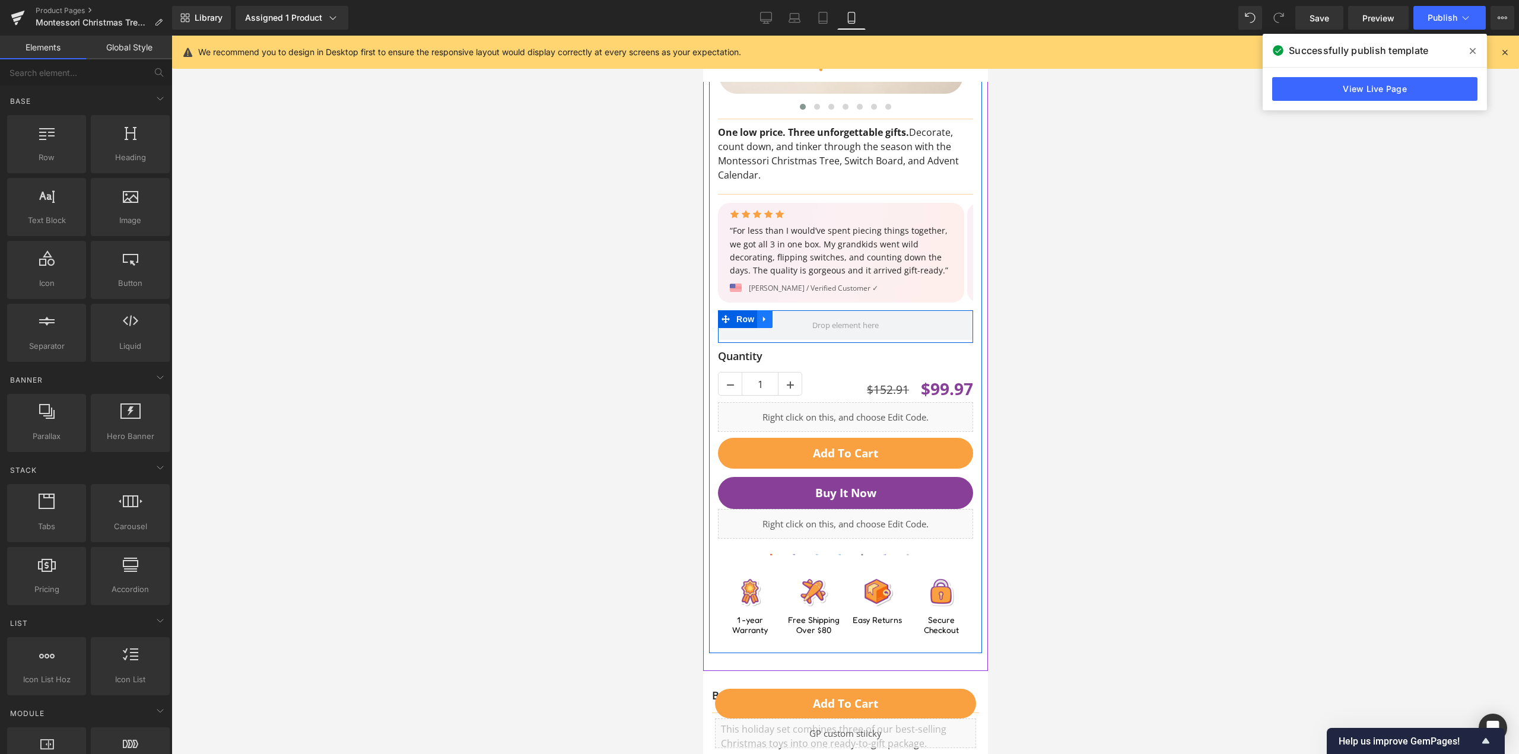
click at [770, 325] on link at bounding box center [763, 319] width 15 height 18
click at [796, 317] on icon at bounding box center [795, 319] width 8 height 8
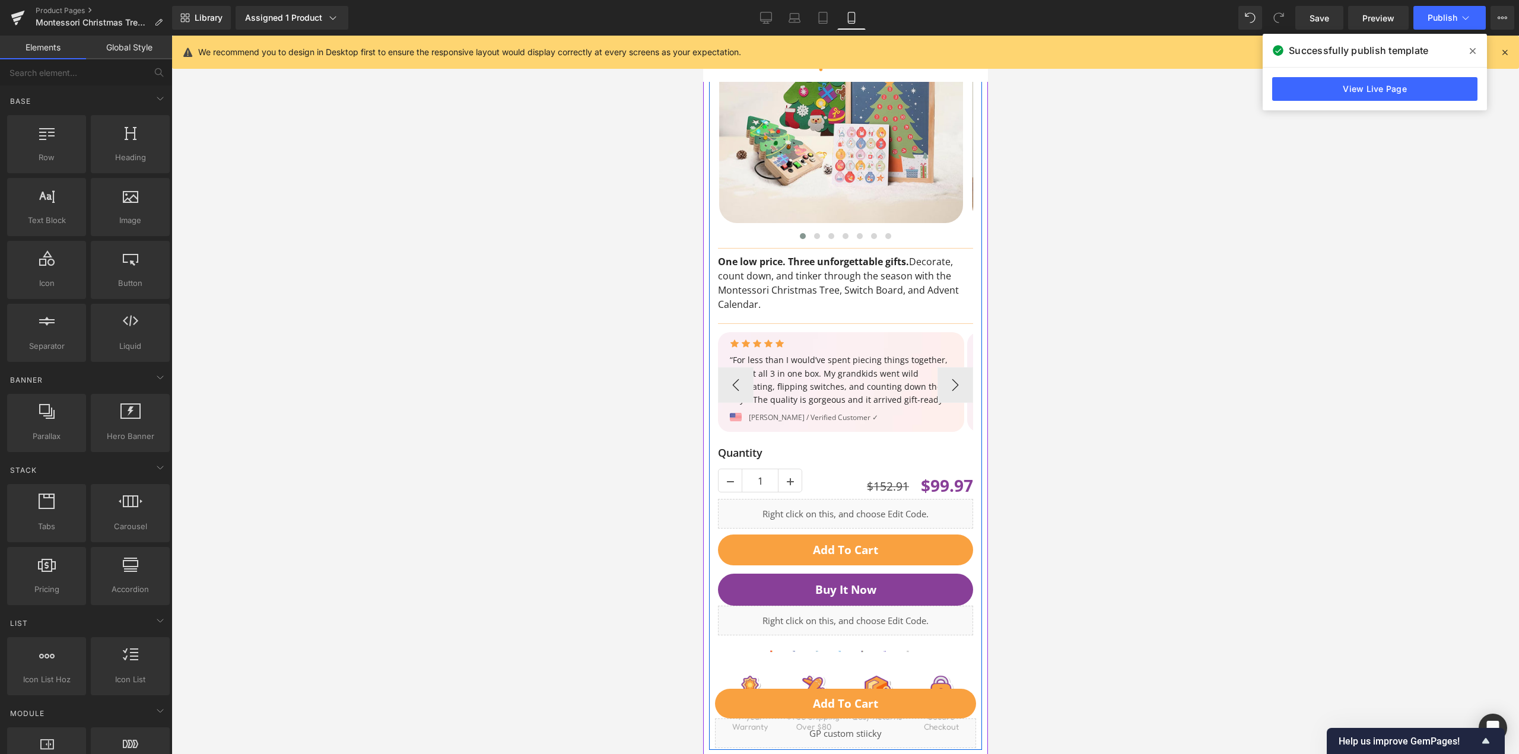
scroll to position [0, 0]
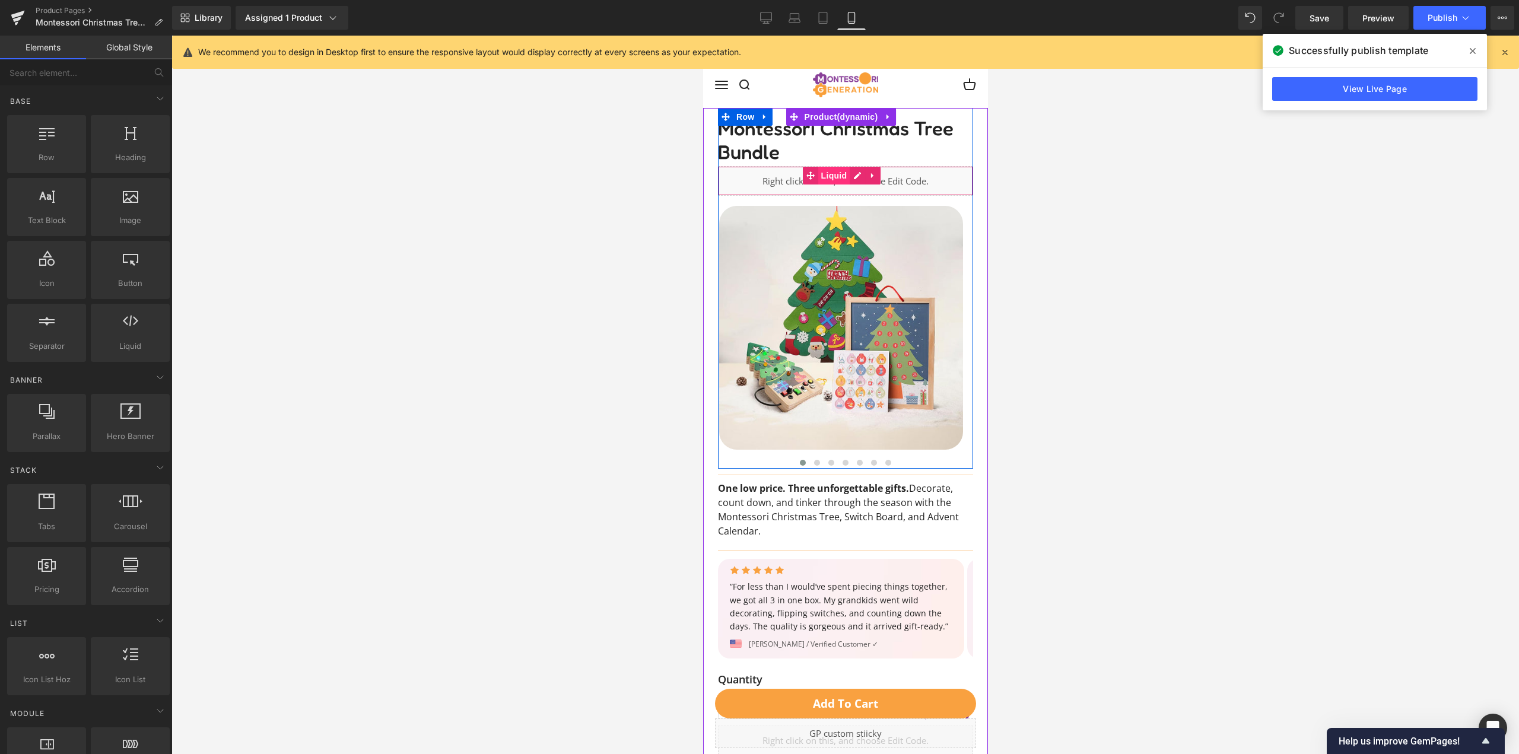
click at [822, 175] on span "Liquid" at bounding box center [833, 176] width 32 height 18
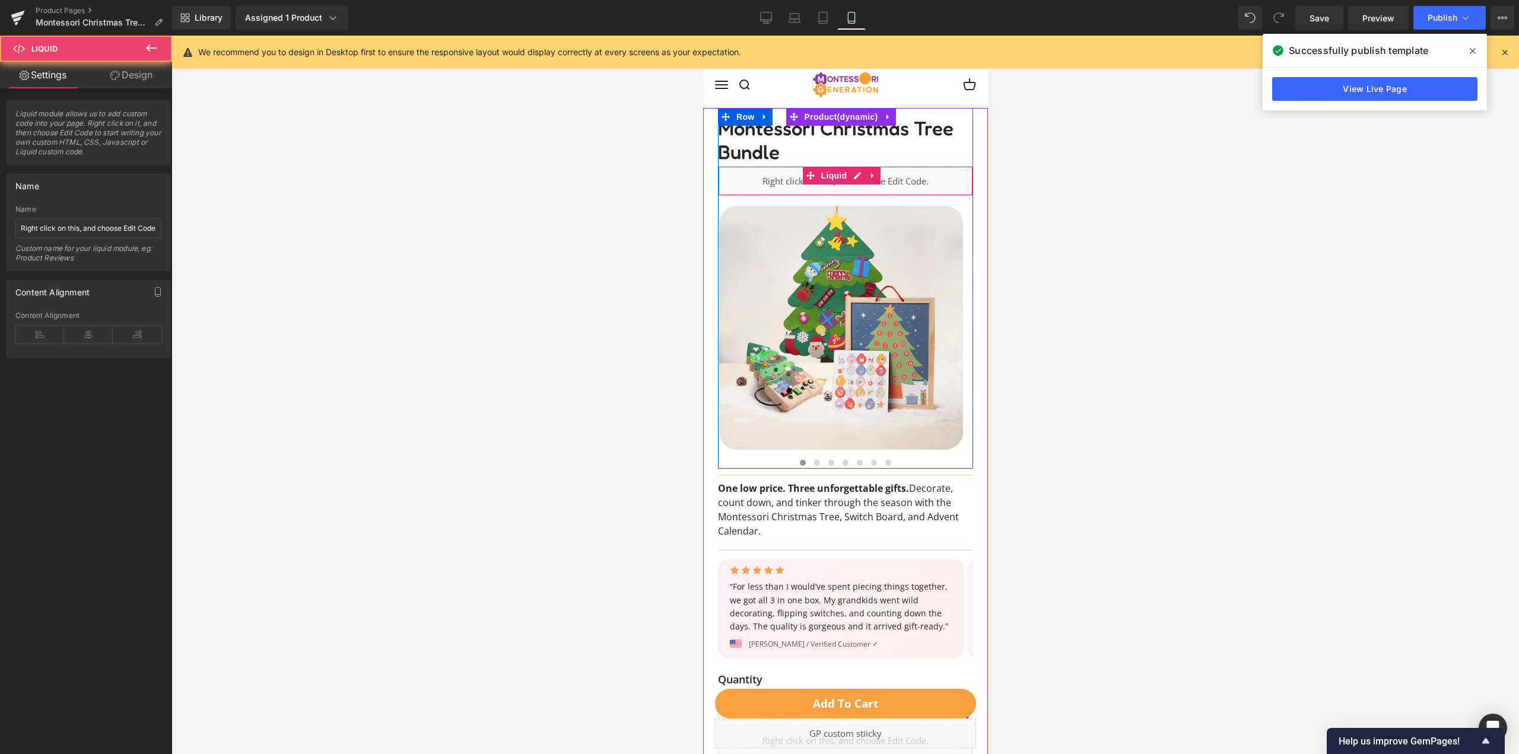
click at [760, 182] on div "Liquid" at bounding box center [844, 181] width 255 height 30
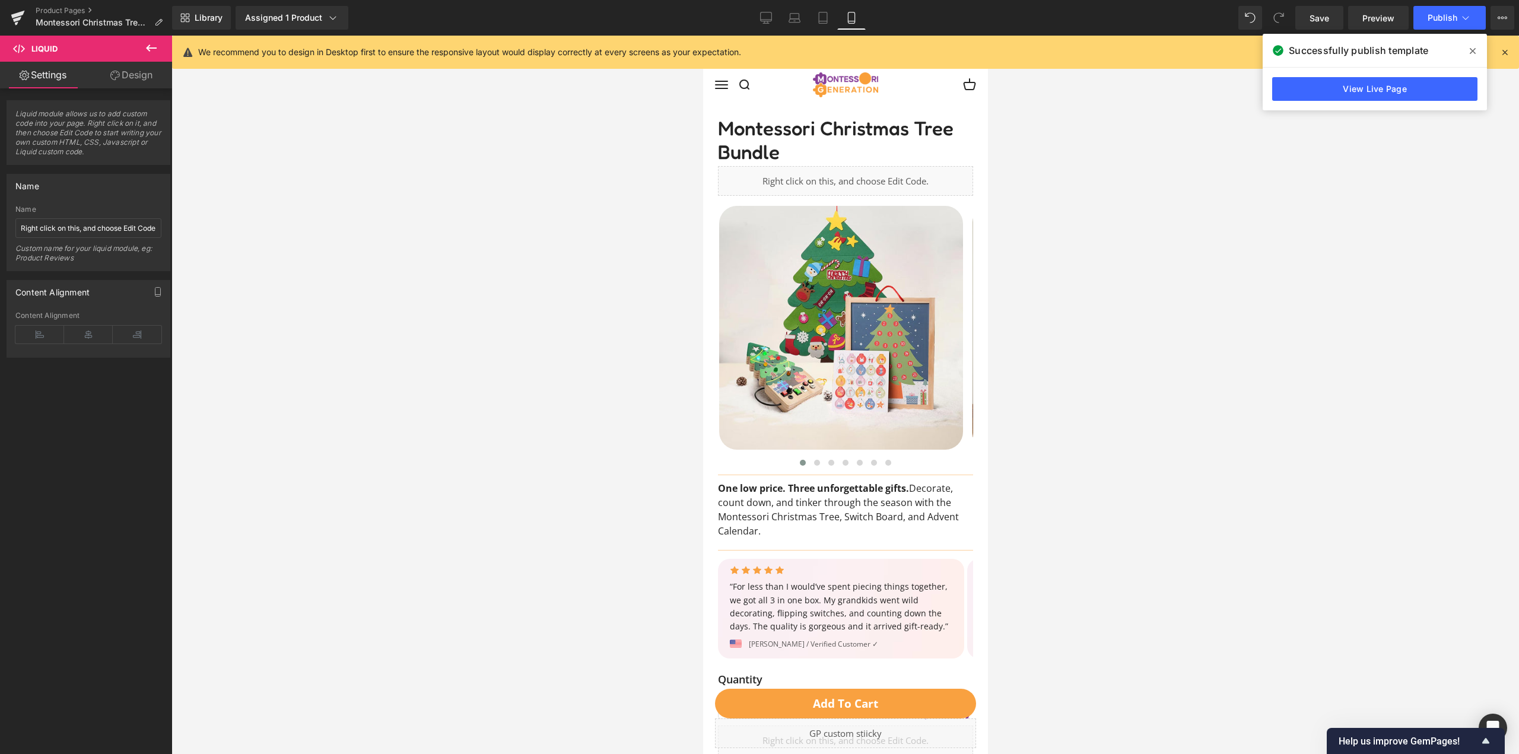
click at [479, 256] on div at bounding box center [844, 395] width 1347 height 718
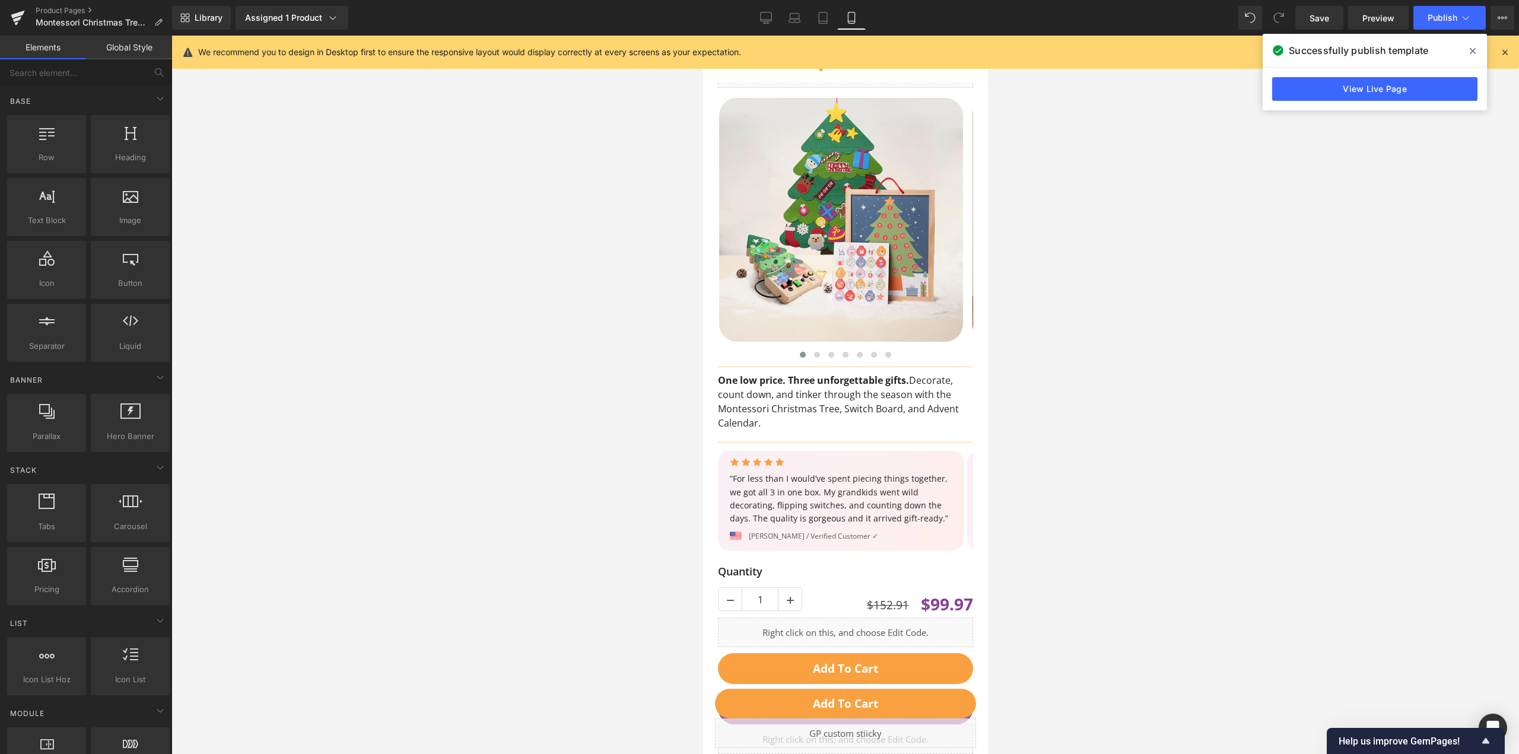
scroll to position [237, 0]
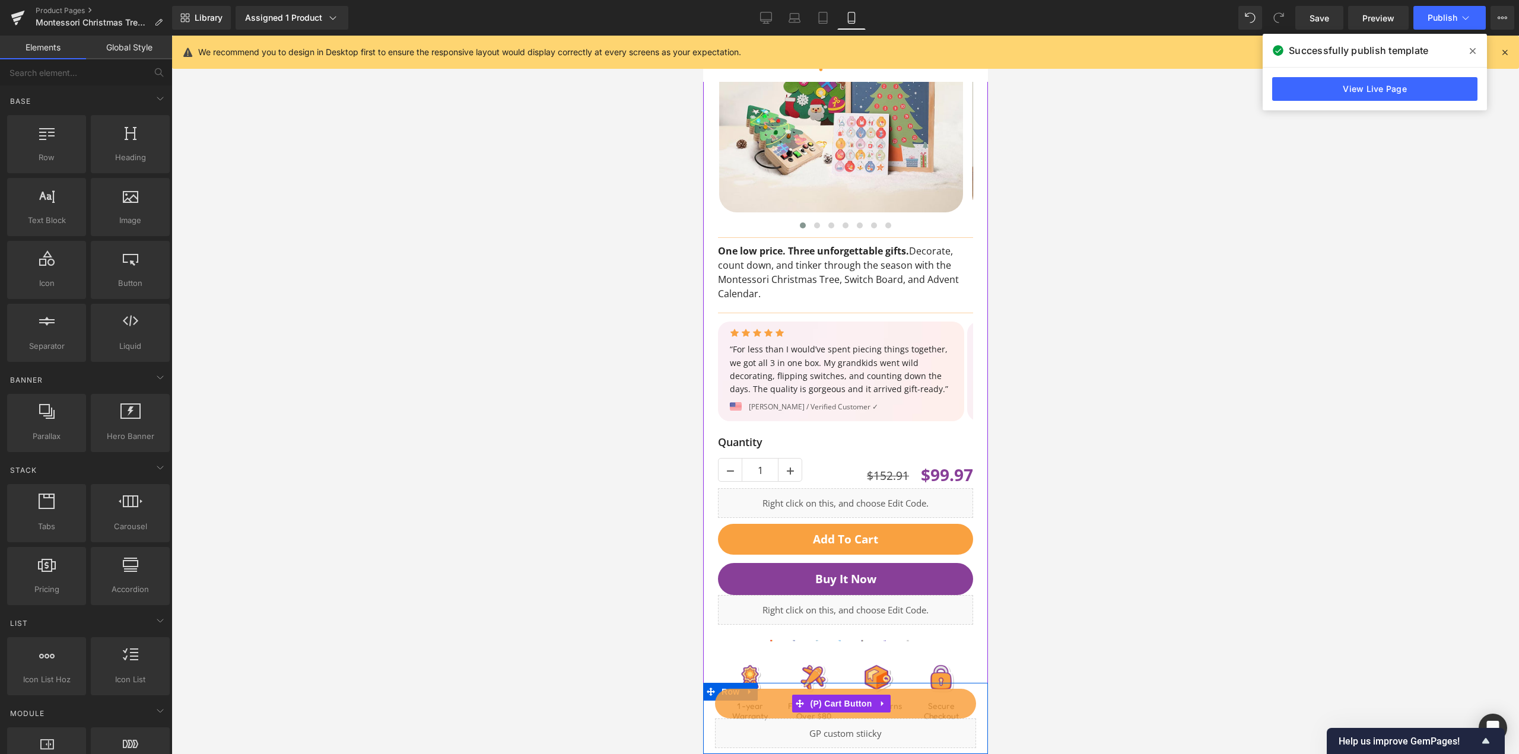
click at [749, 689] on button "Add To Cart" at bounding box center [844, 704] width 261 height 30
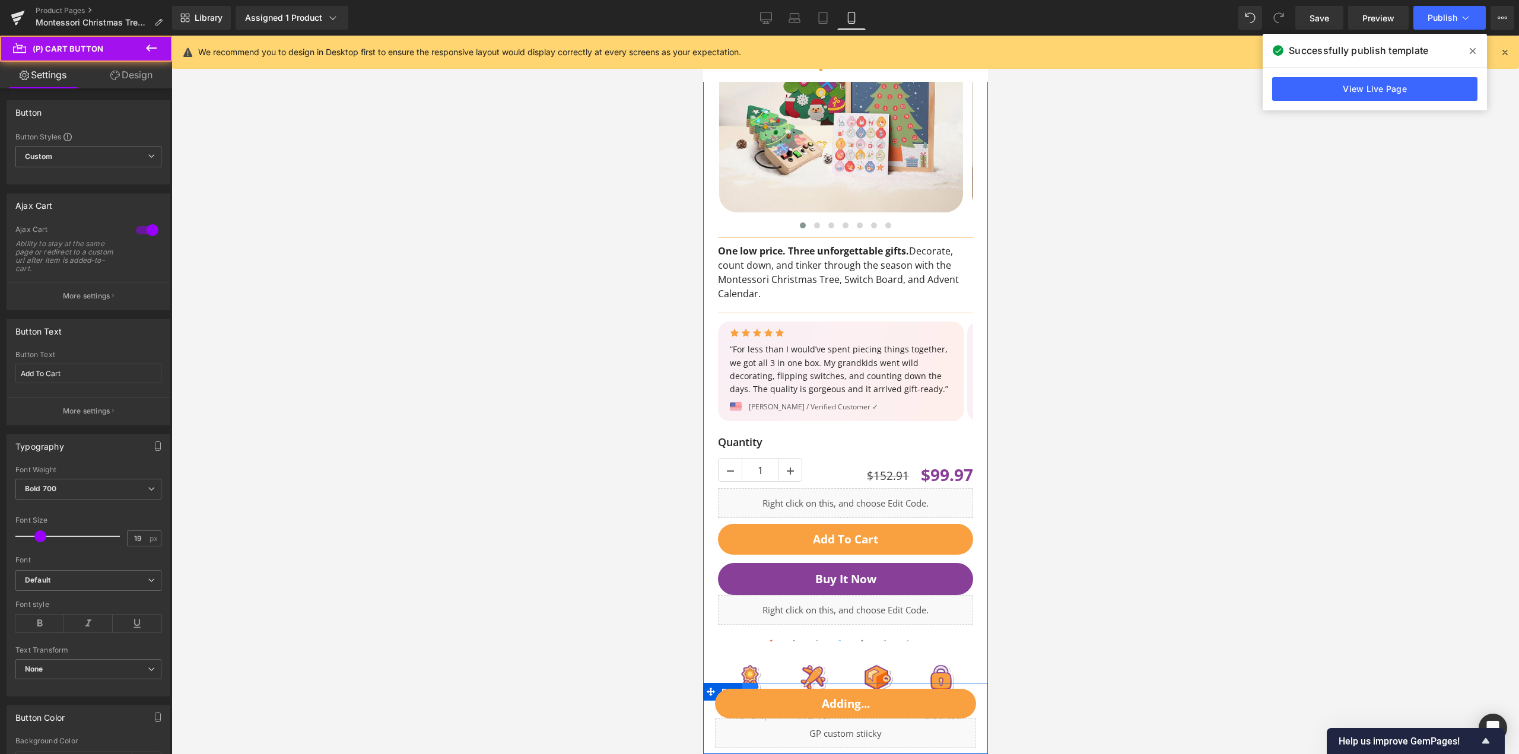
click at [749, 686] on link at bounding box center [749, 692] width 15 height 18
click at [778, 686] on link at bounding box center [779, 692] width 15 height 18
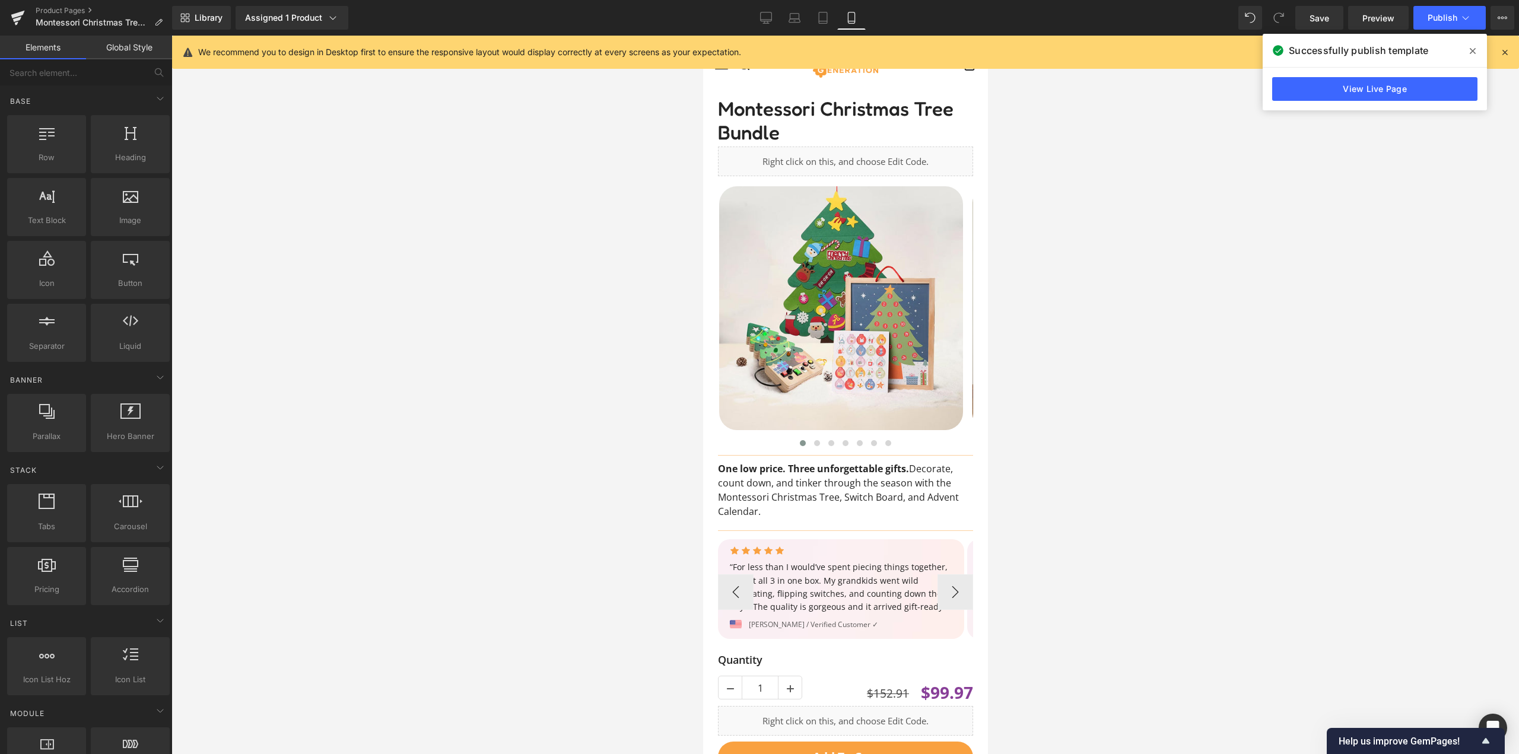
scroll to position [0, 0]
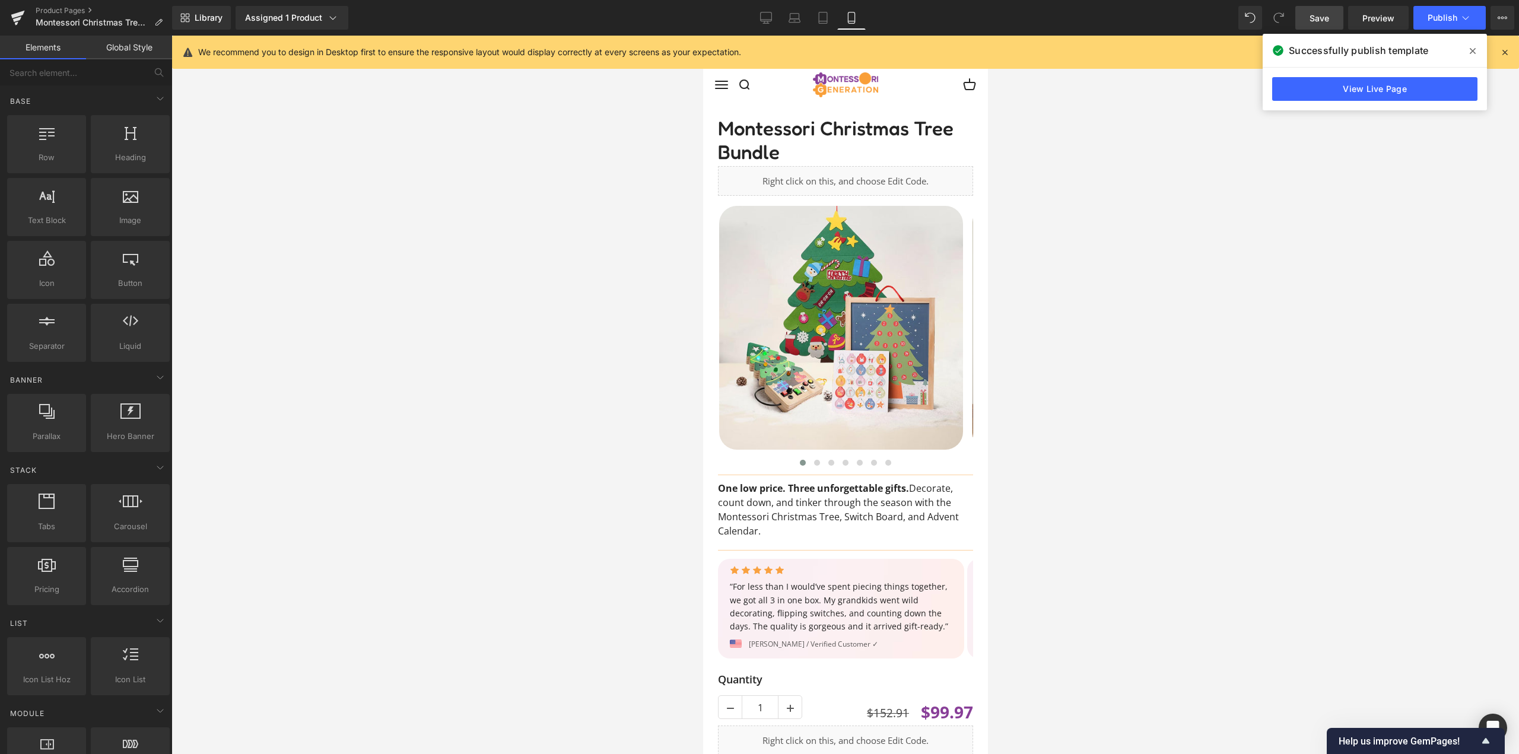
click at [1331, 18] on link "Save" at bounding box center [1319, 18] width 48 height 24
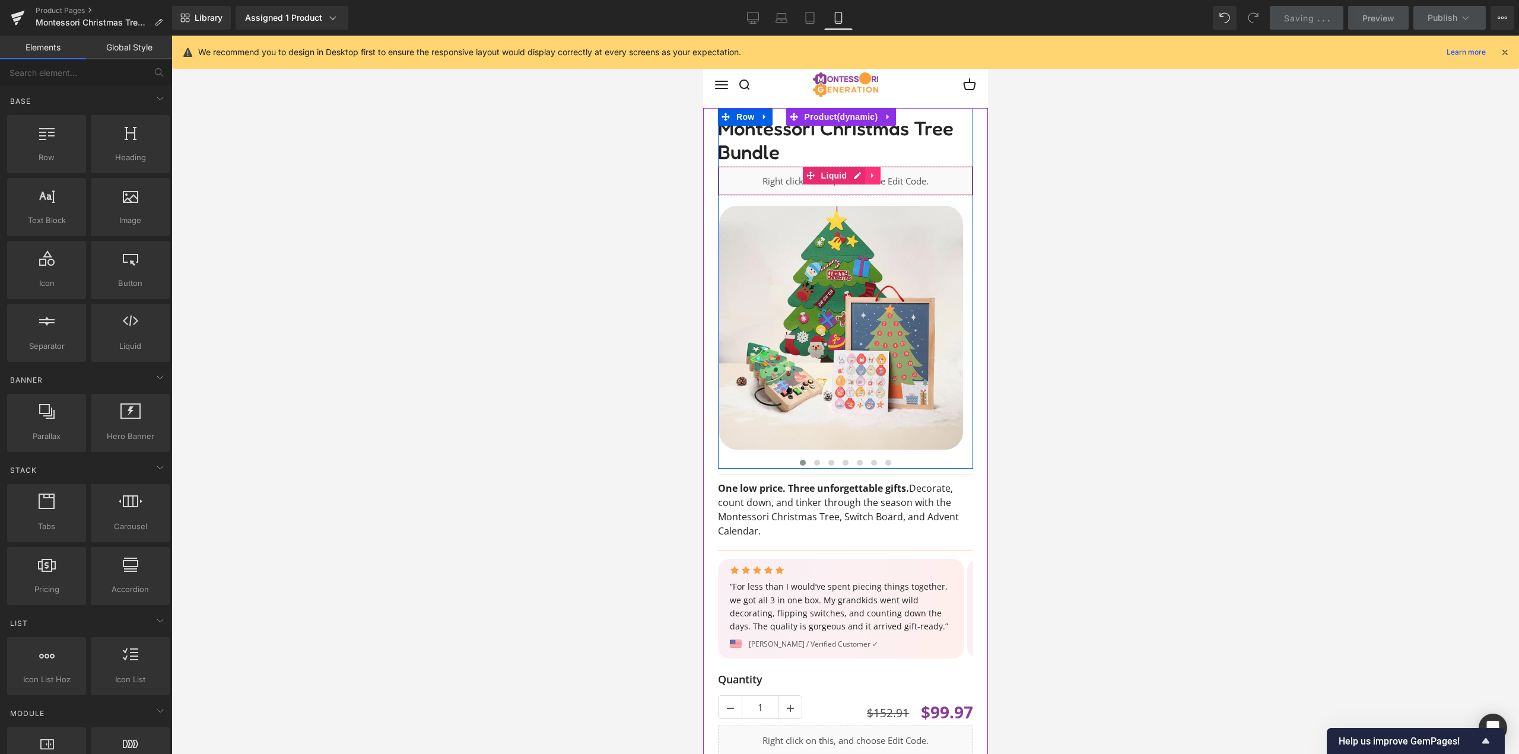
click at [868, 175] on icon at bounding box center [872, 175] width 8 height 9
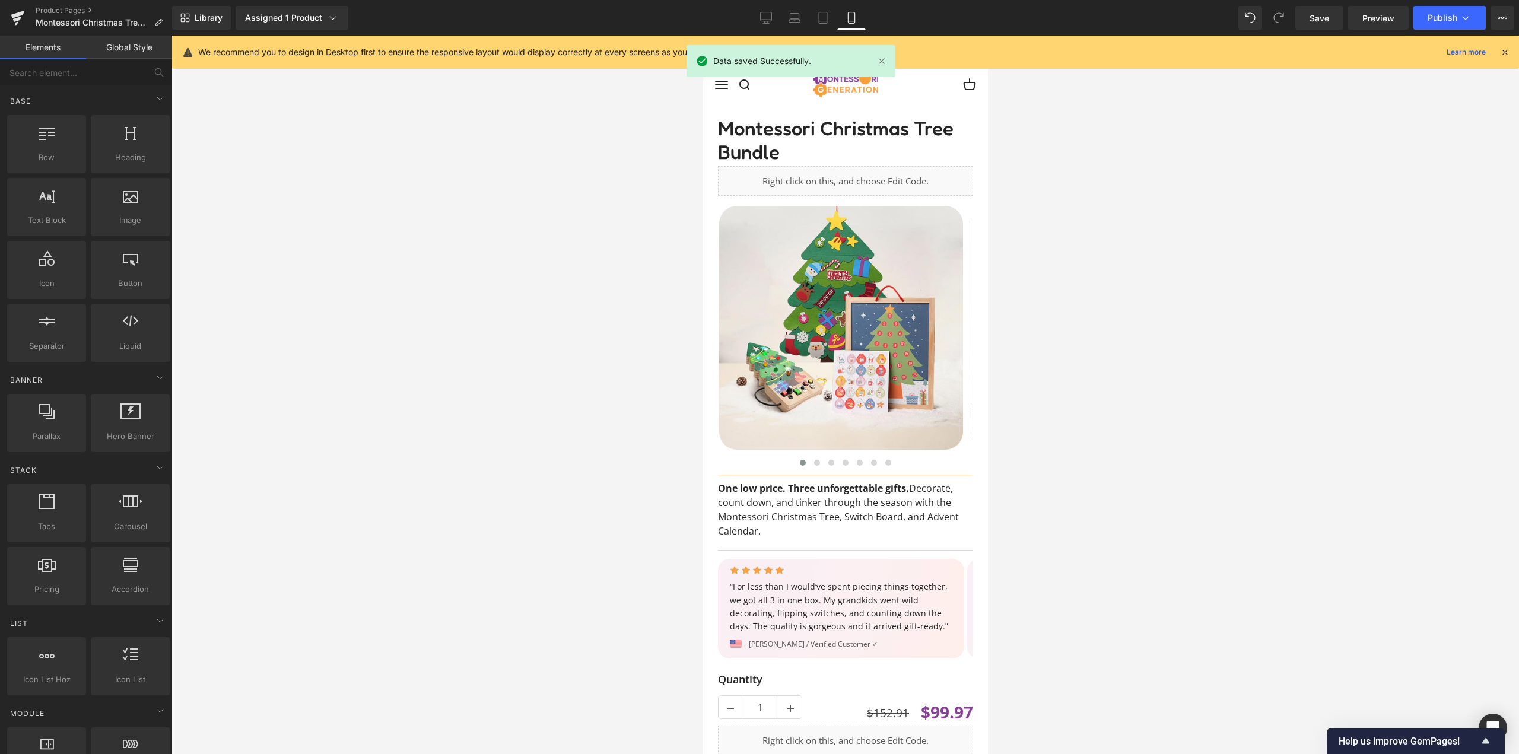
click at [1095, 165] on div at bounding box center [844, 395] width 1347 height 718
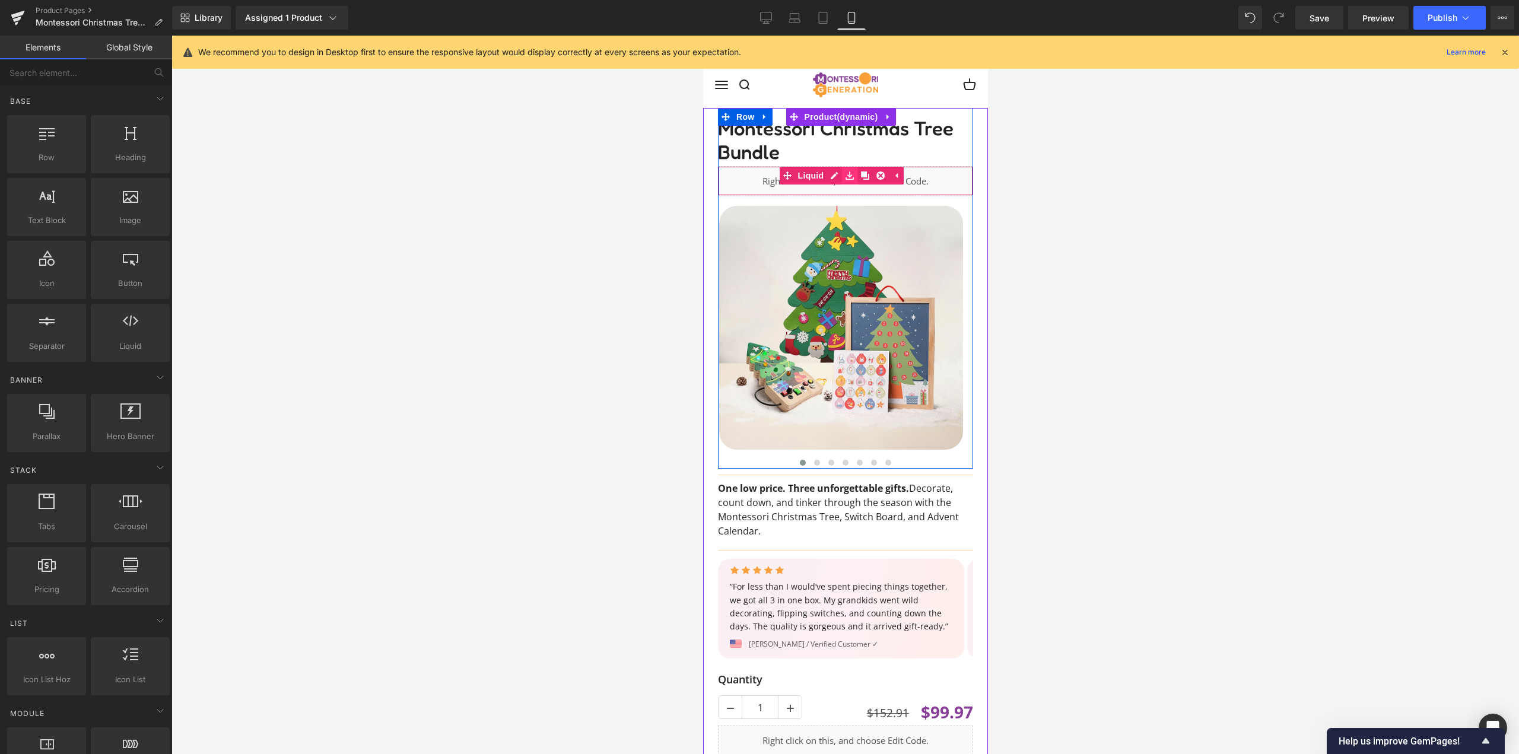
click at [849, 177] on icon at bounding box center [849, 175] width 8 height 8
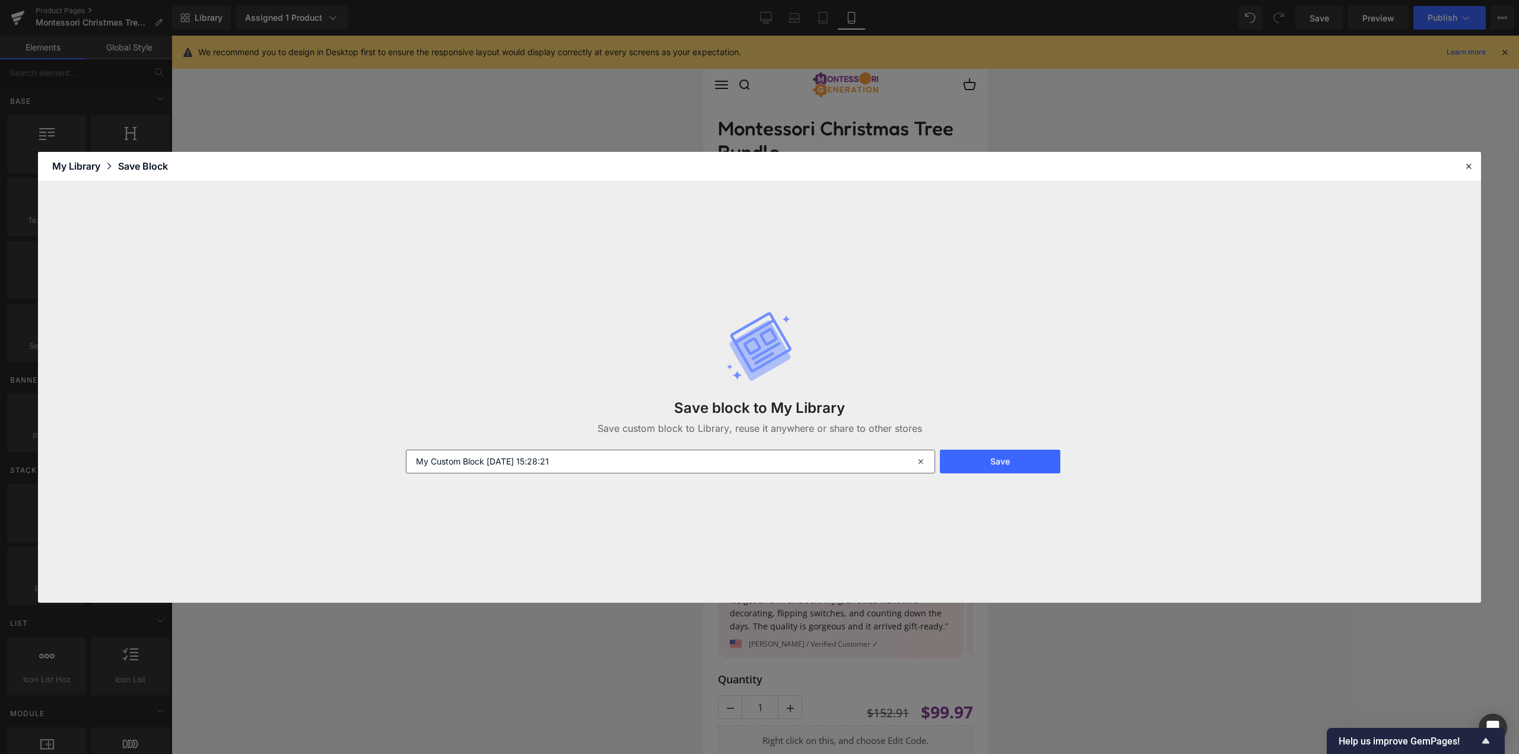
scroll to position [618, 0]
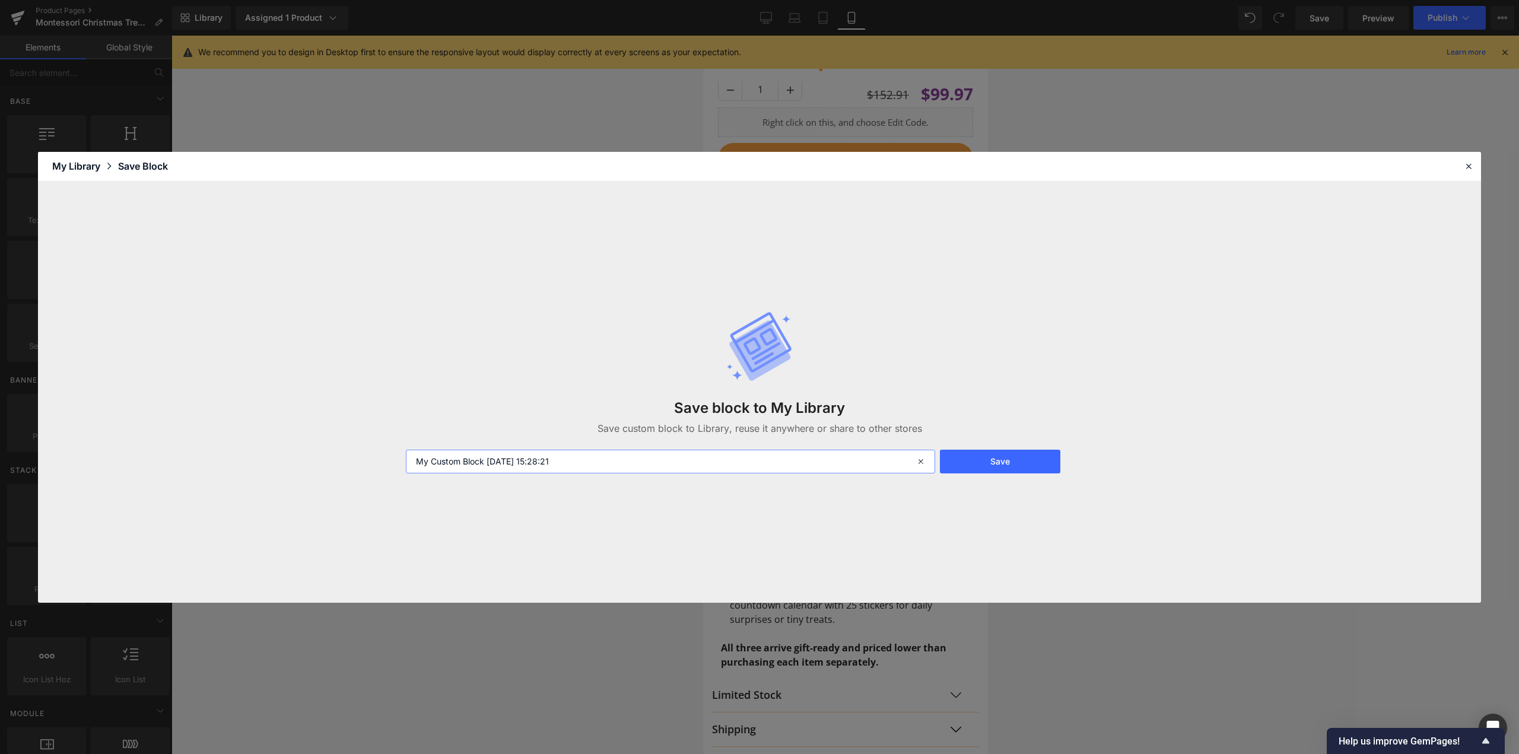
click at [559, 466] on input "My Custom Block [DATE] 15:28:21" at bounding box center [670, 462] width 529 height 24
type input "Z"
type input "Zvezdice"
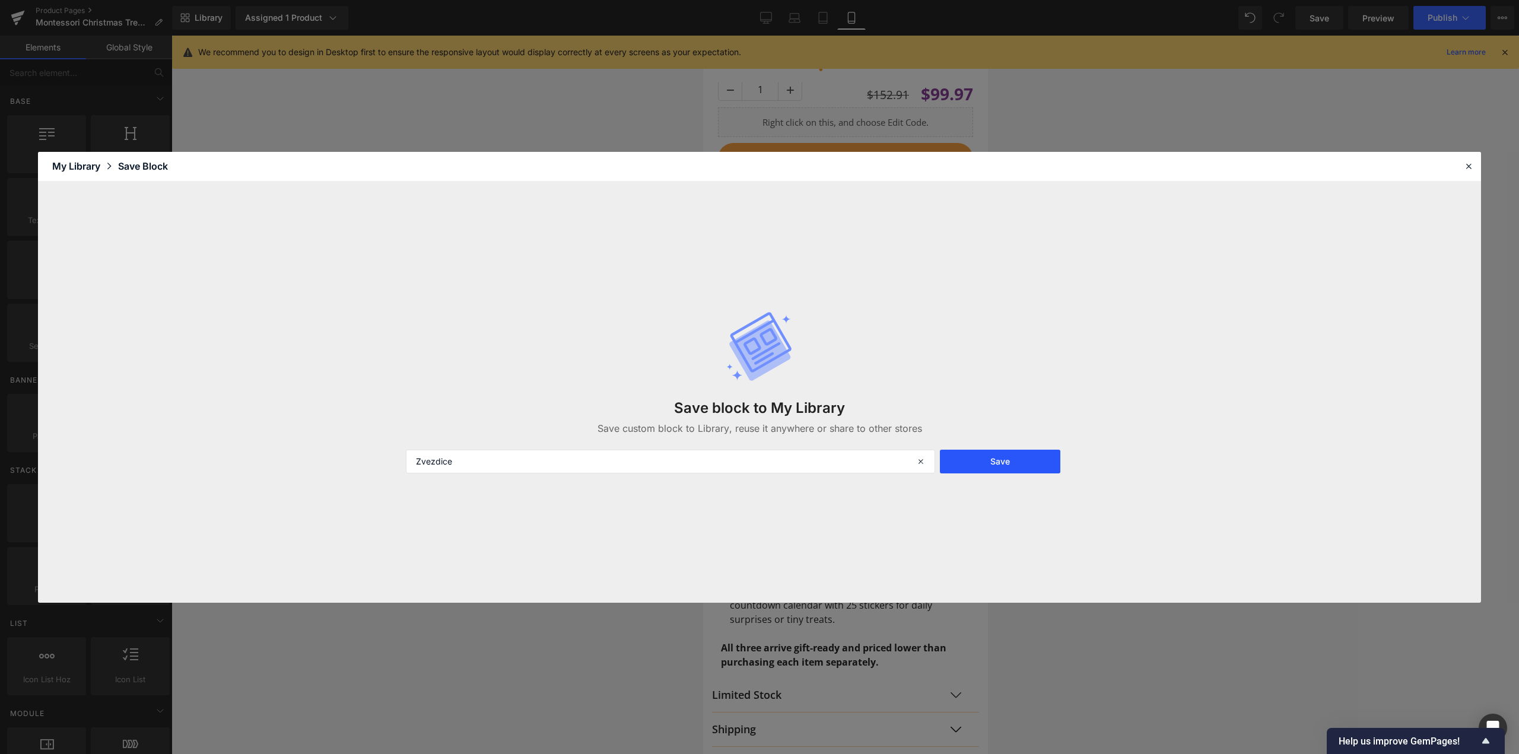
click at [1013, 459] on button "Save" at bounding box center [1000, 462] width 120 height 24
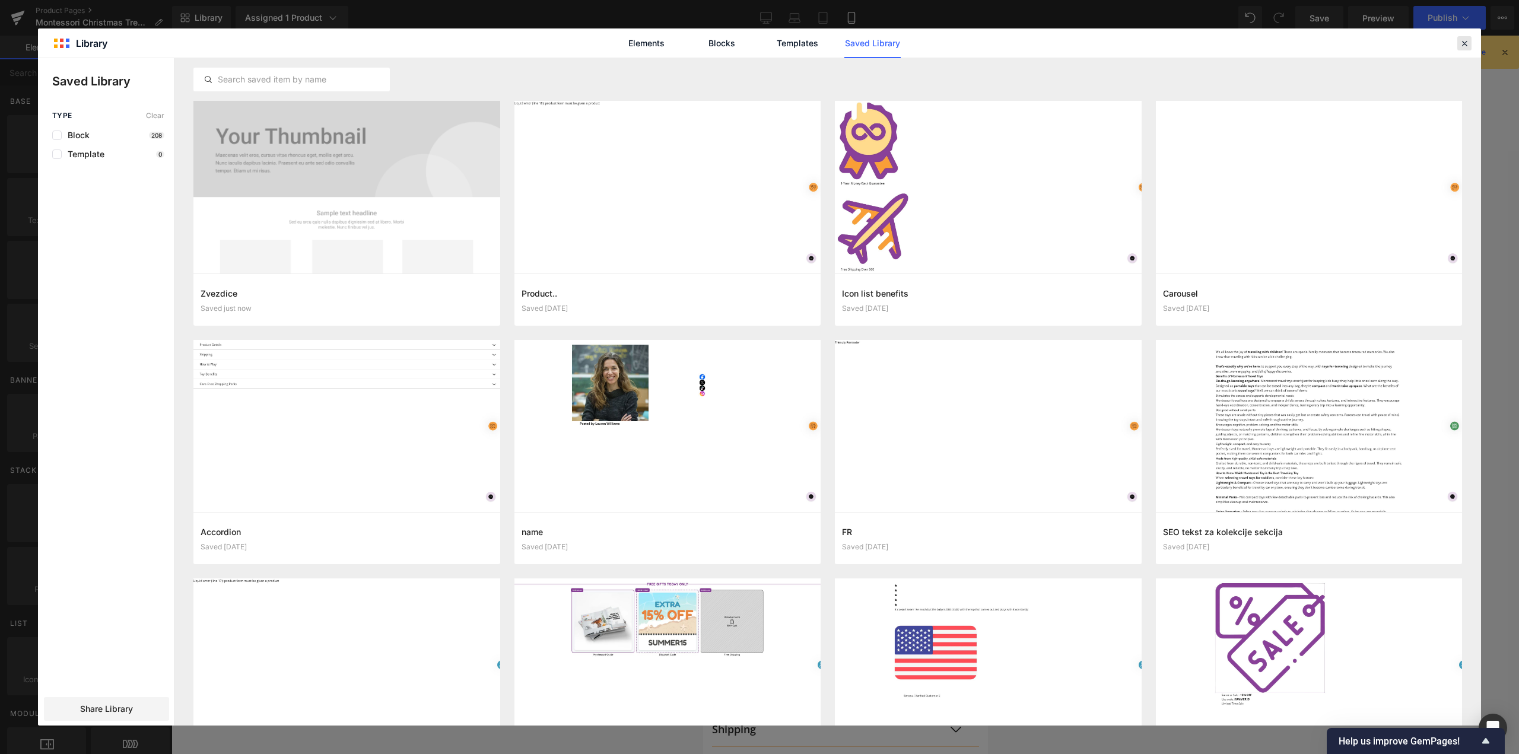
click at [1462, 41] on icon at bounding box center [1464, 43] width 11 height 11
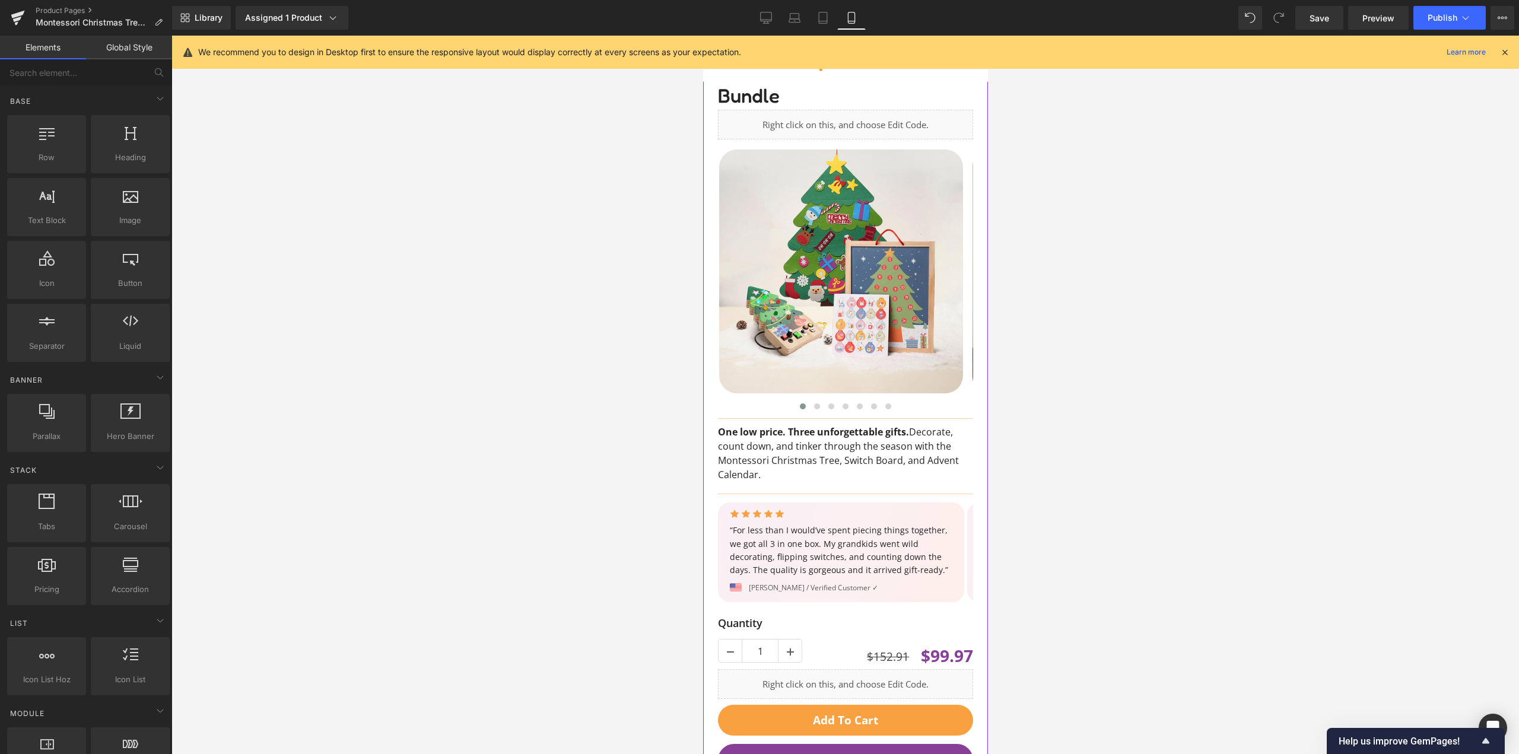
scroll to position [0, 0]
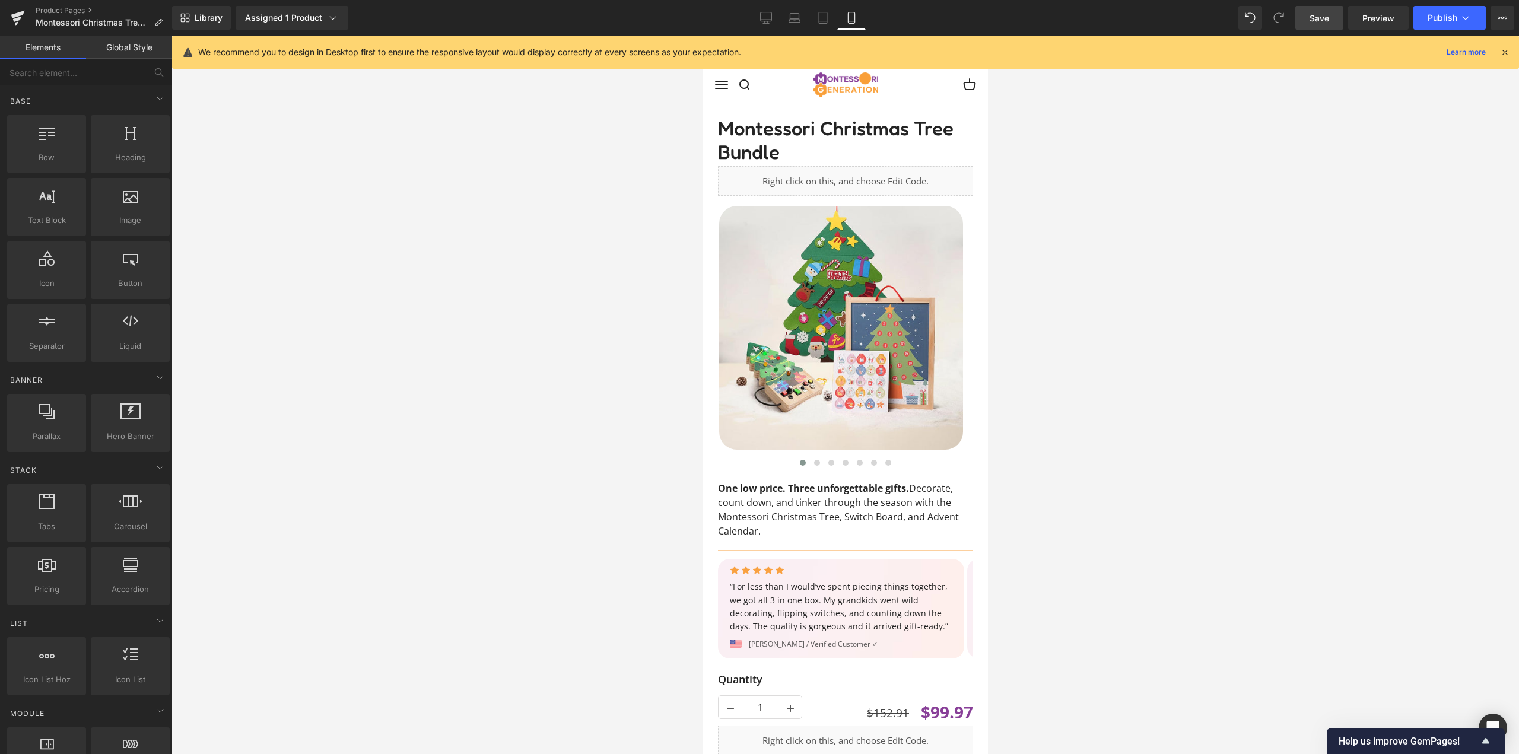
click at [1306, 23] on link "Save" at bounding box center [1319, 18] width 48 height 24
click at [1310, 25] on link "Save" at bounding box center [1319, 18] width 48 height 24
